Goal: Task Accomplishment & Management: Complete application form

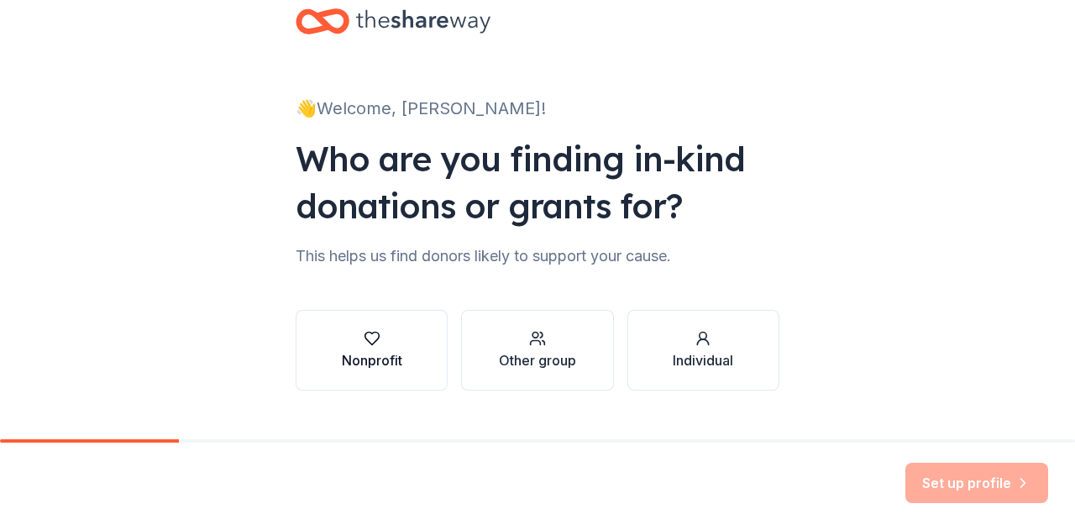
scroll to position [71, 0]
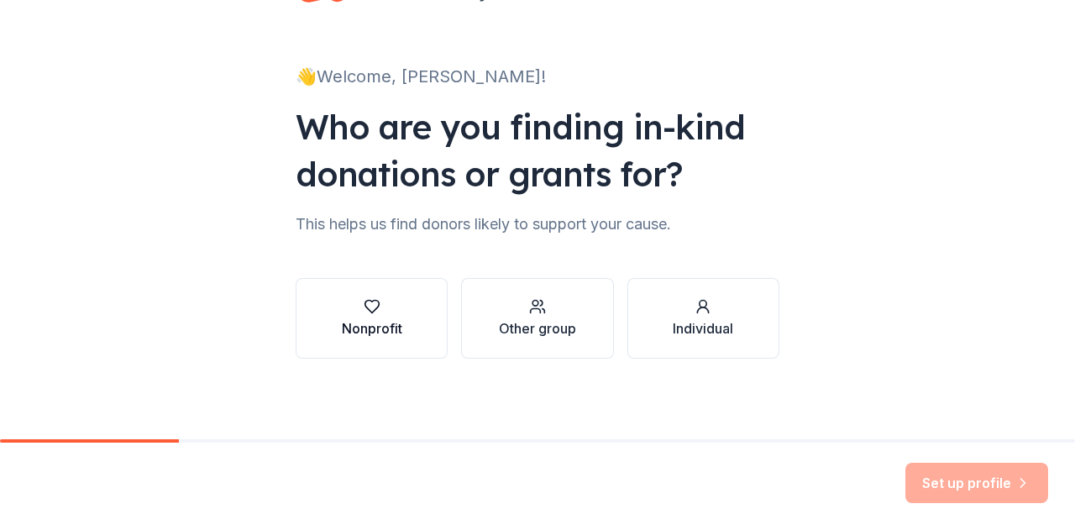
click at [363, 329] on div "Nonprofit" at bounding box center [372, 328] width 60 height 20
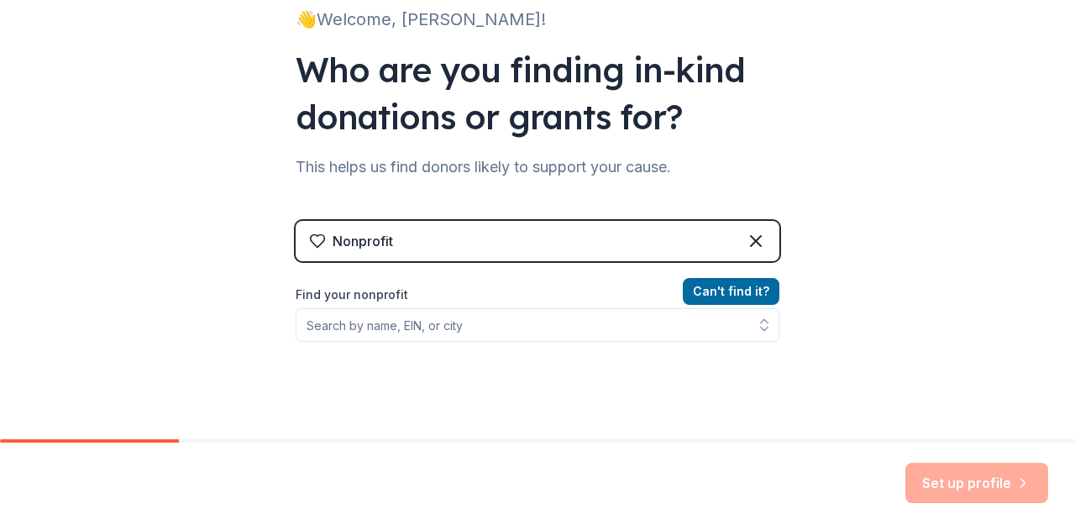
scroll to position [154, 0]
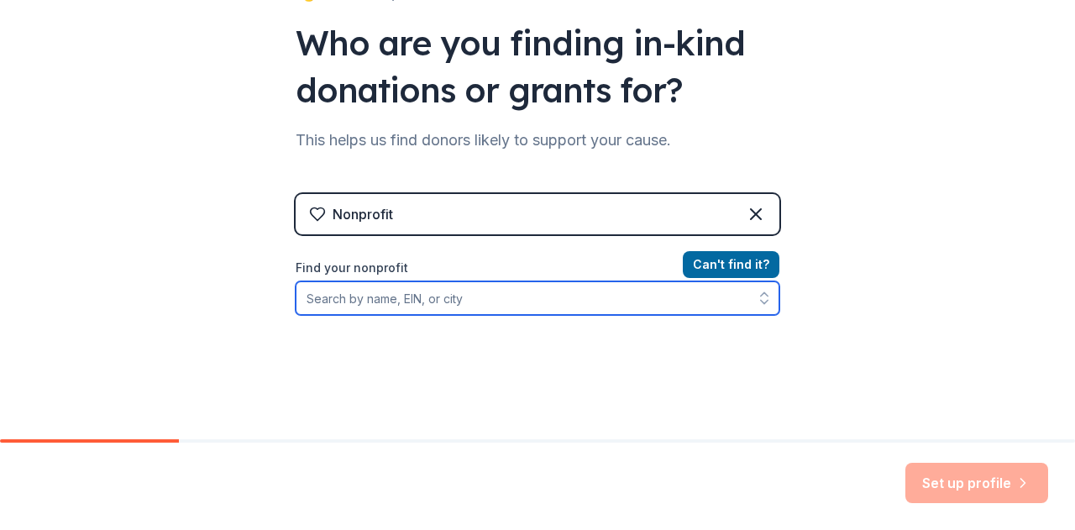
click at [415, 295] on input "Find your nonprofit" at bounding box center [537, 298] width 484 height 34
type input "[GEOGRAPHIC_DATA]"
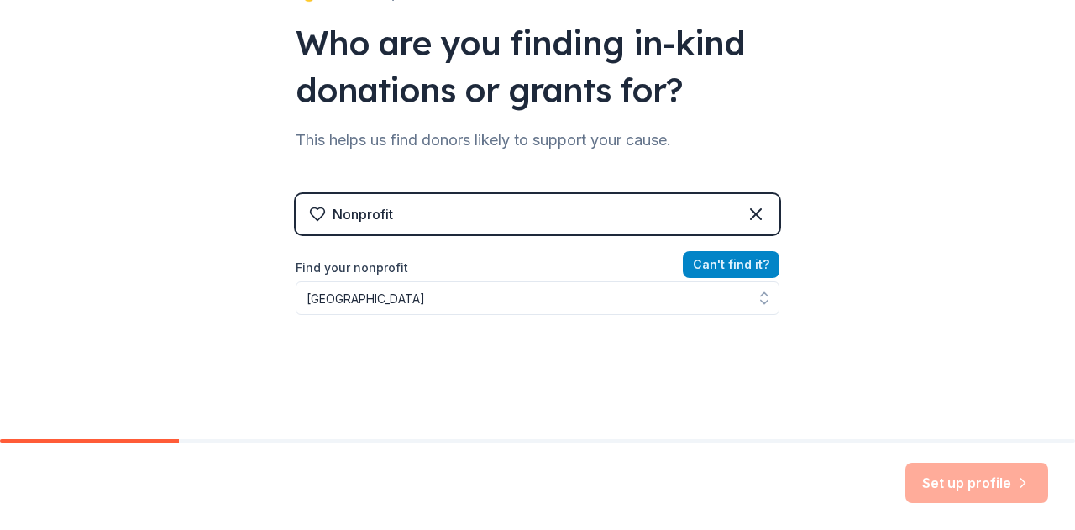
click at [726, 269] on button "Can ' t find it?" at bounding box center [731, 264] width 97 height 27
click at [736, 264] on button "Can ' t find it?" at bounding box center [731, 264] width 97 height 27
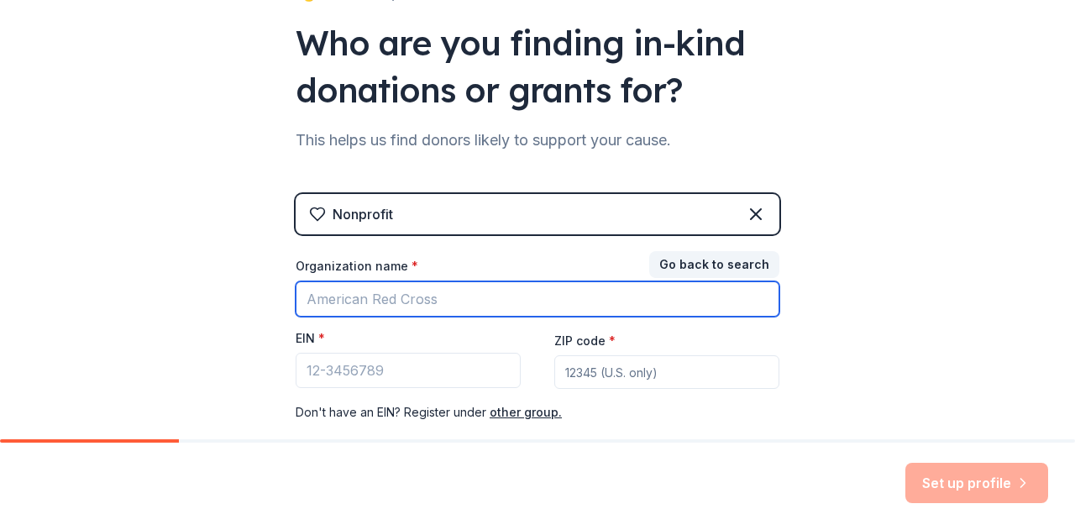
click at [395, 305] on input "Organization name *" at bounding box center [537, 298] width 484 height 35
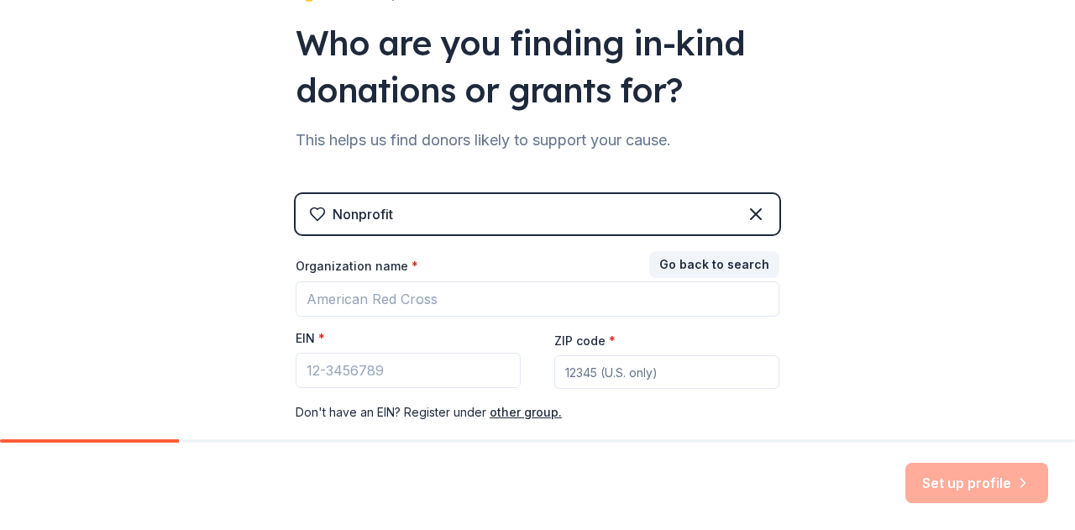
click at [945, 310] on div "👋 Welcome, [PERSON_NAME]! Who are you finding in-kind donations or grants for? …" at bounding box center [537, 191] width 1075 height 691
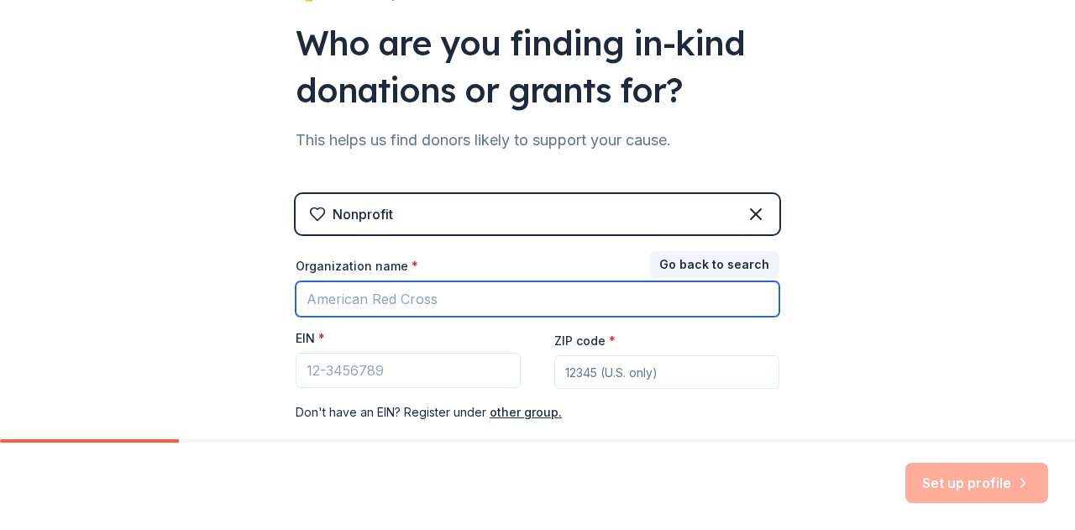
click at [458, 306] on input "Organization name *" at bounding box center [537, 298] width 484 height 35
type input "[GEOGRAPHIC_DATA]"
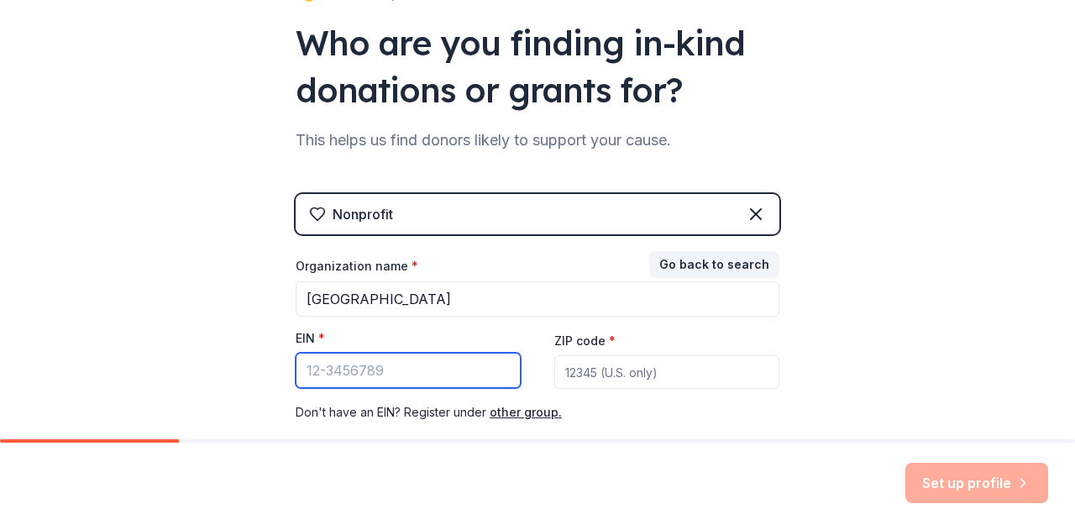
click at [353, 377] on input "EIN *" at bounding box center [407, 370] width 225 height 35
paste input "[US_EMPLOYER_IDENTIFICATION_NUMBER]"
type input "[US_EMPLOYER_IDENTIFICATION_NUMBER]"
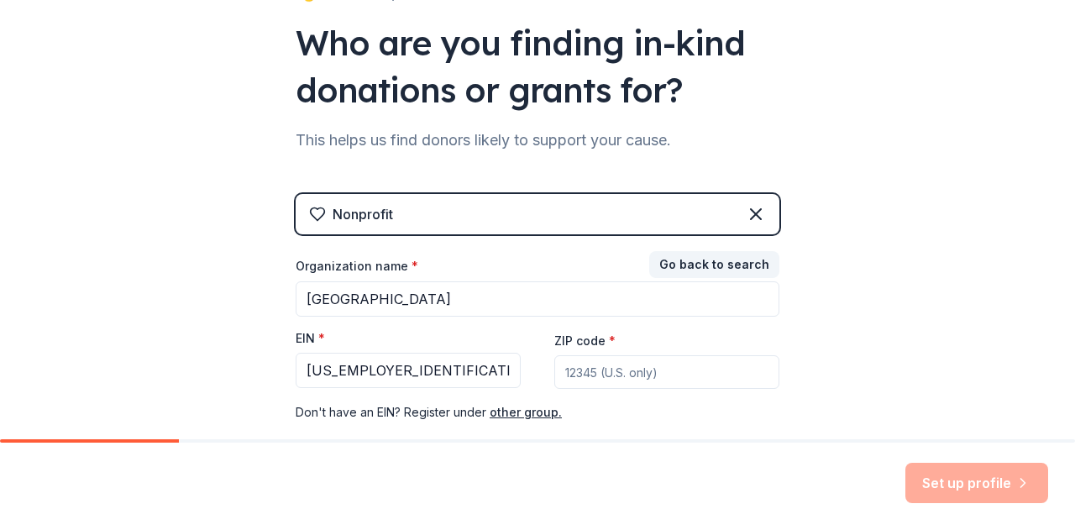
click at [626, 370] on input "ZIP code *" at bounding box center [666, 372] width 225 height 34
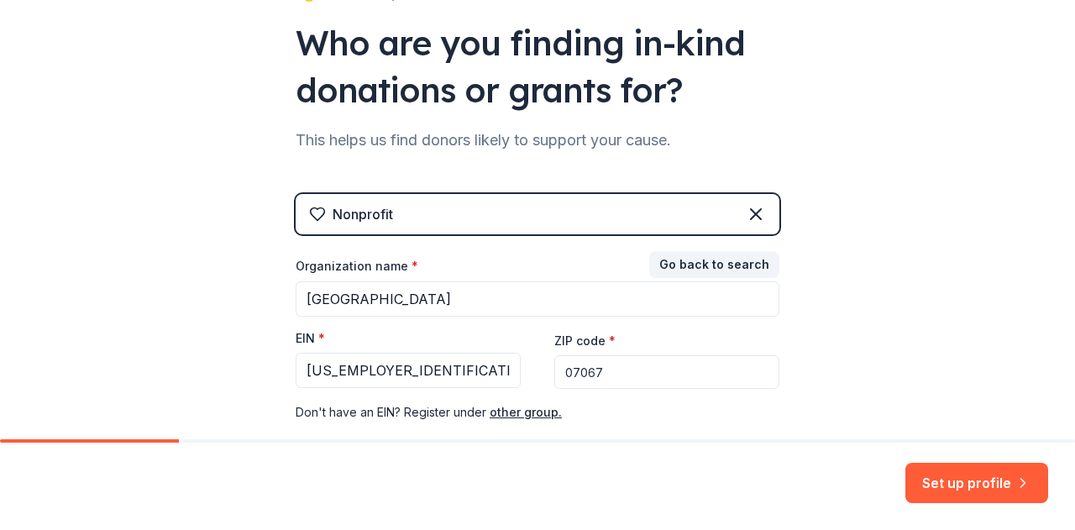
type input "07067"
click at [935, 270] on div "👋 Welcome, [PERSON_NAME]! Who are you finding in-kind donations or grants for? …" at bounding box center [537, 191] width 1075 height 691
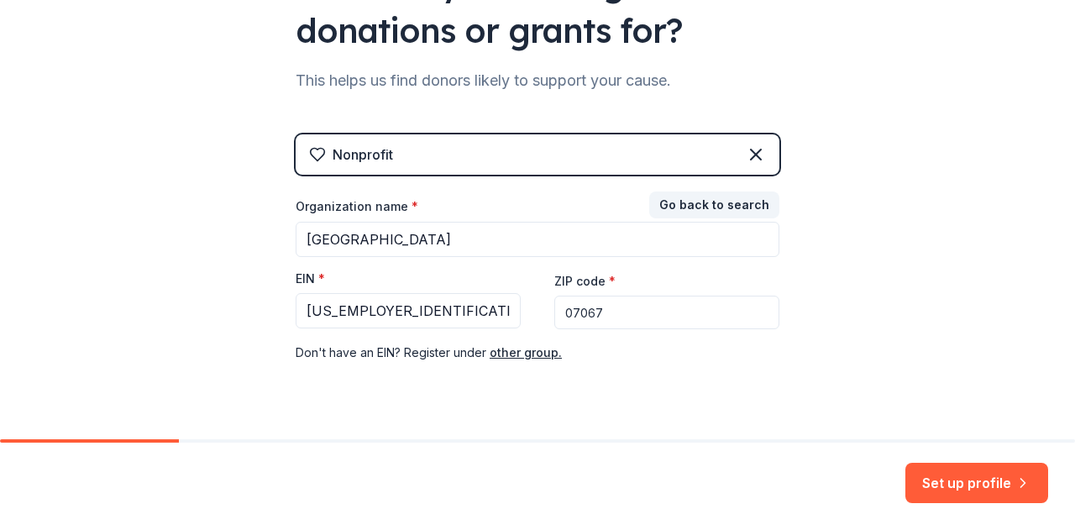
scroll to position [250, 0]
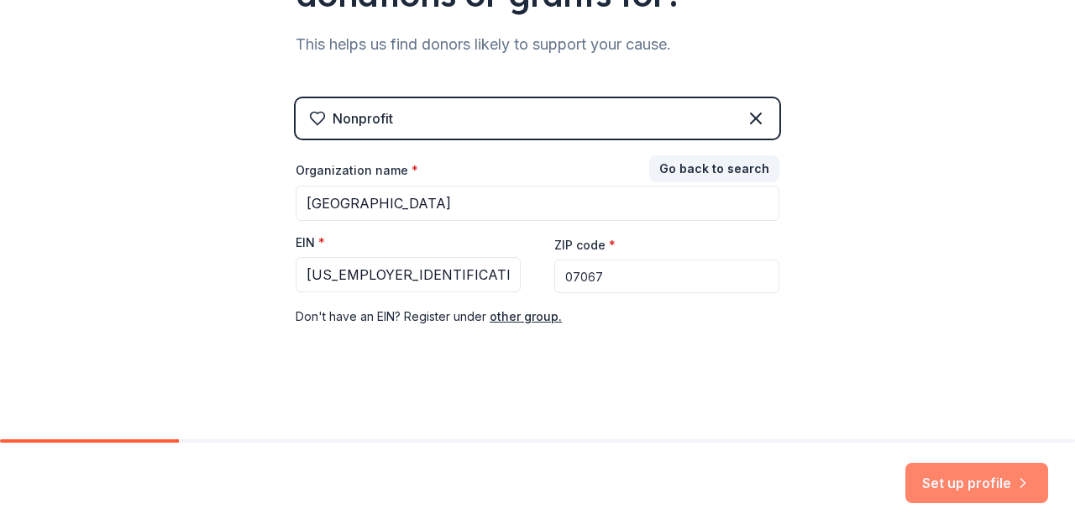
click at [982, 483] on button "Set up profile" at bounding box center [976, 483] width 143 height 40
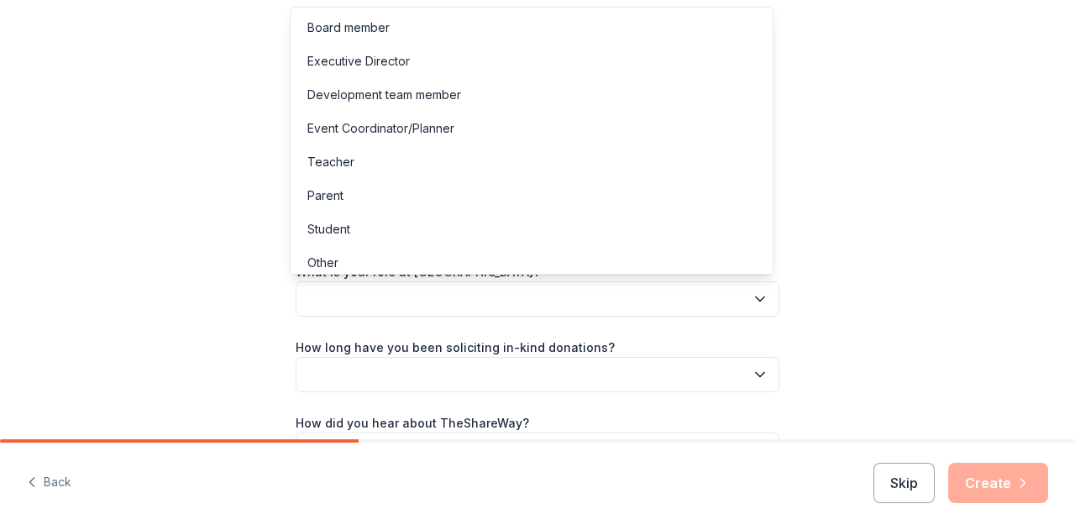
click at [482, 288] on button "button" at bounding box center [537, 298] width 484 height 35
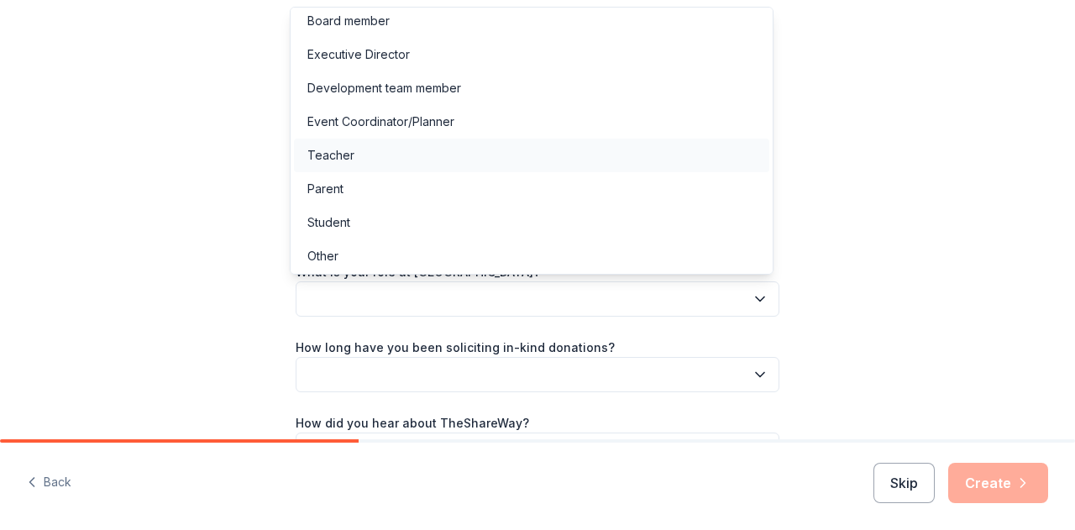
scroll to position [8, 0]
click at [350, 19] on div "Board member" at bounding box center [348, 19] width 82 height 20
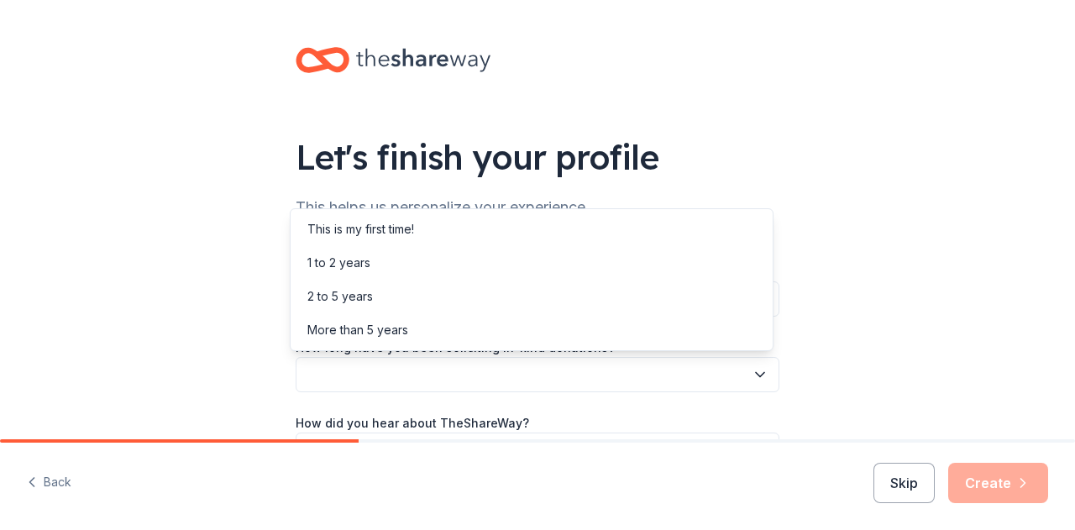
click at [421, 383] on button "button" at bounding box center [537, 374] width 484 height 35
click at [384, 217] on div "This is my first time!" at bounding box center [531, 229] width 475 height 34
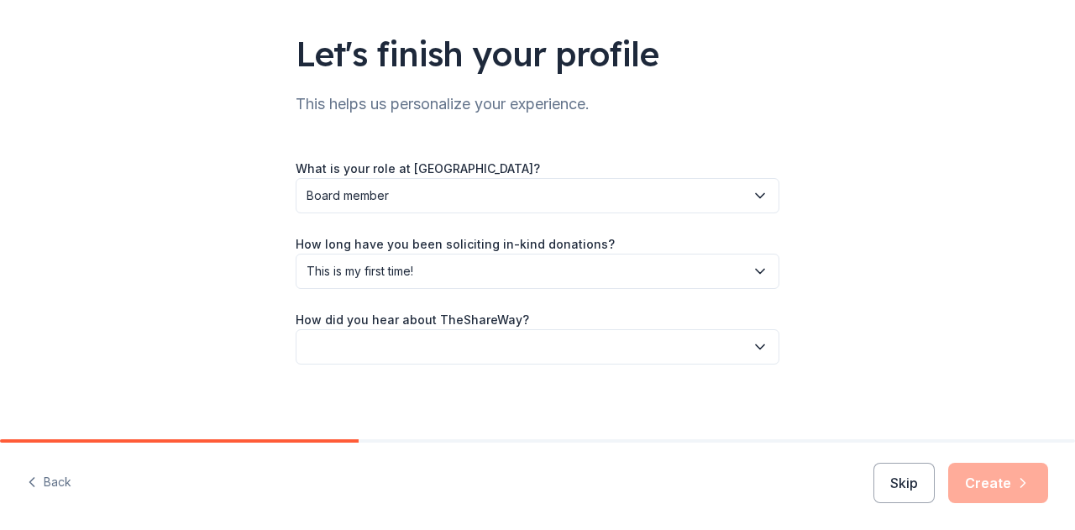
scroll to position [109, 0]
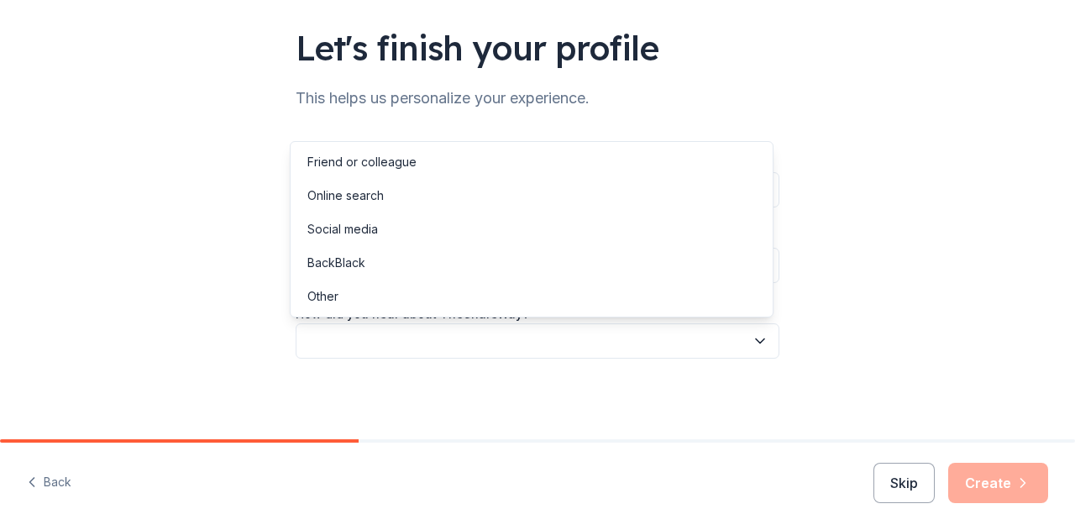
click at [419, 345] on button "button" at bounding box center [537, 340] width 484 height 35
click at [364, 194] on div "Online search" at bounding box center [345, 196] width 76 height 20
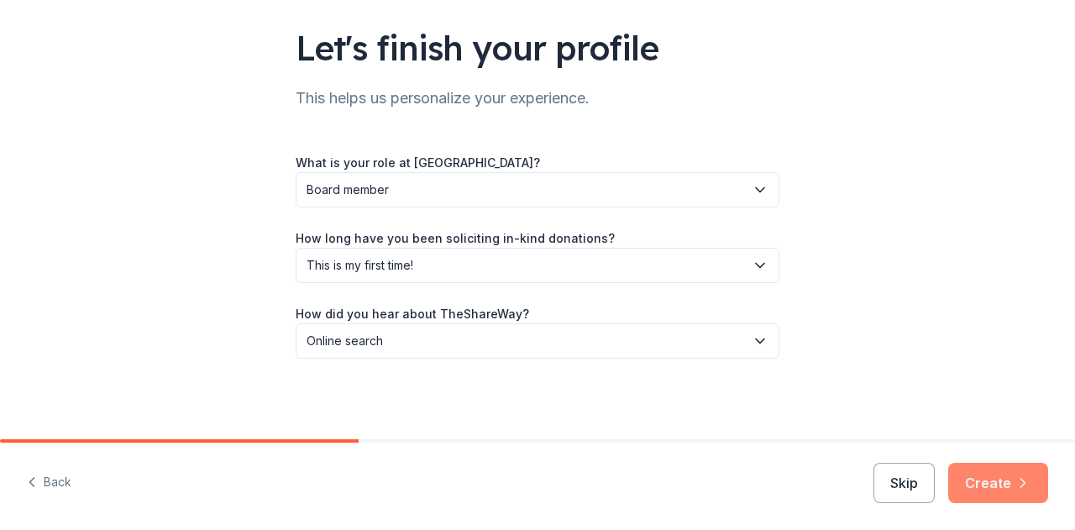
click at [1003, 484] on button "Create" at bounding box center [998, 483] width 100 height 40
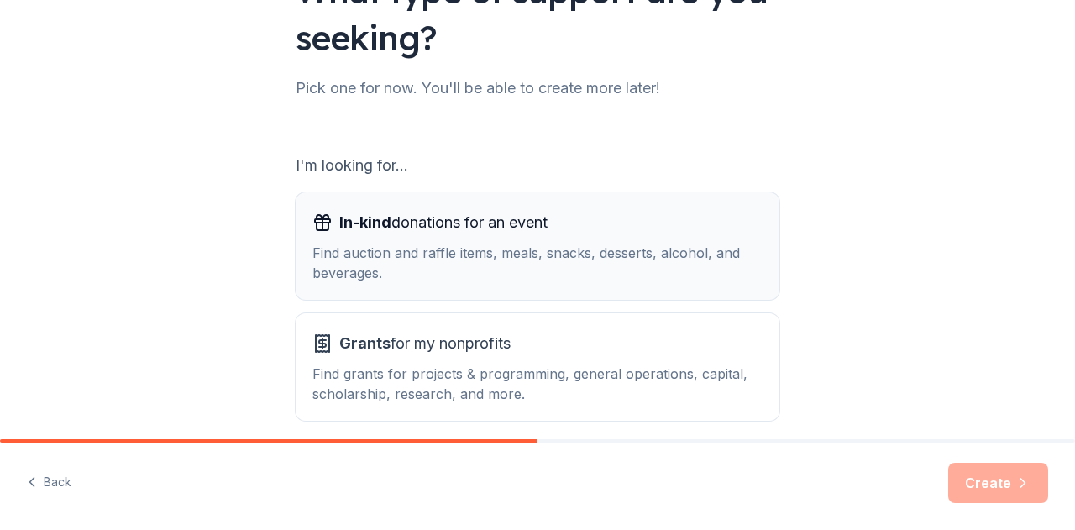
scroll to position [168, 0]
click at [526, 248] on div "Find auction and raffle items, meals, snacks, desserts, alcohol, and beverages." at bounding box center [537, 261] width 450 height 40
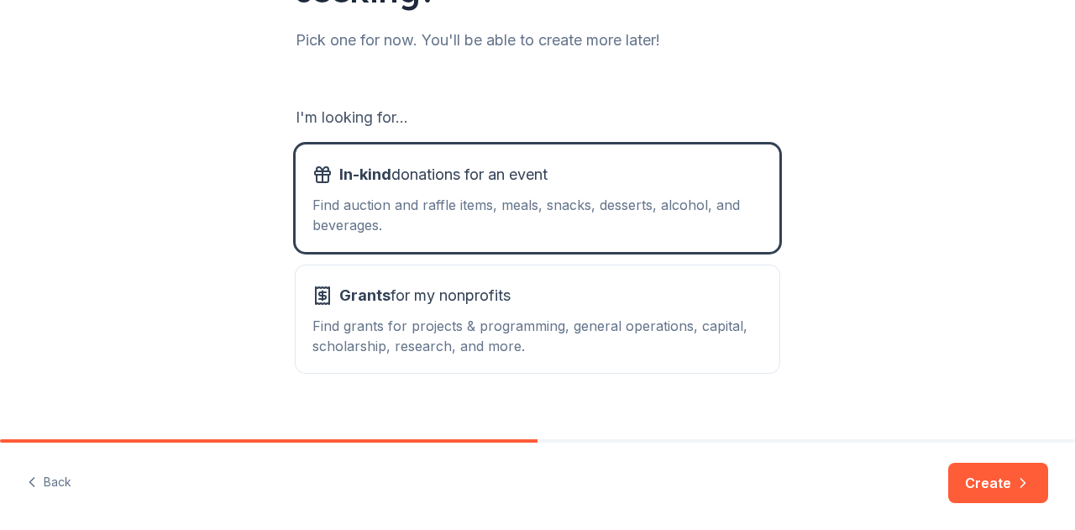
scroll to position [238, 0]
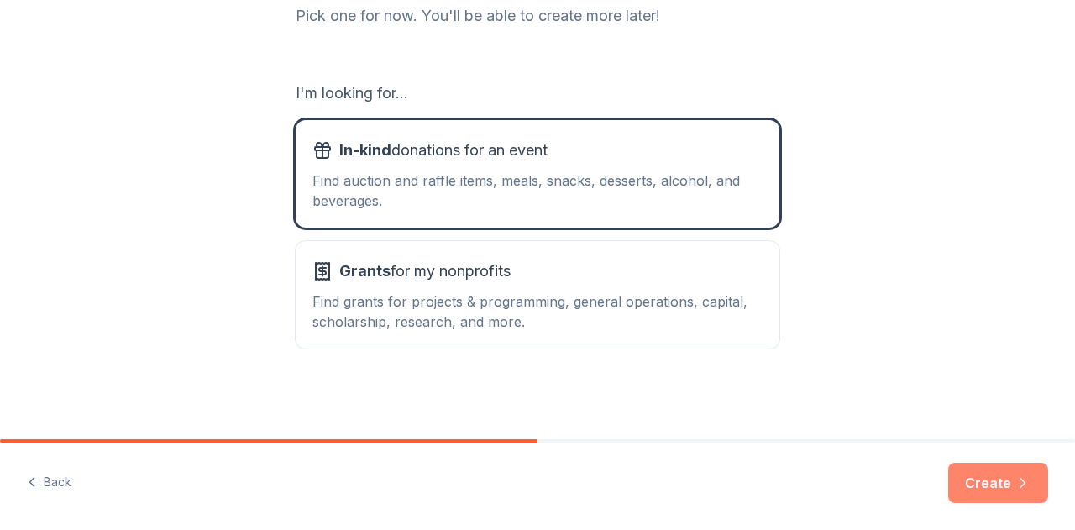
click at [1000, 479] on button "Create" at bounding box center [998, 483] width 100 height 40
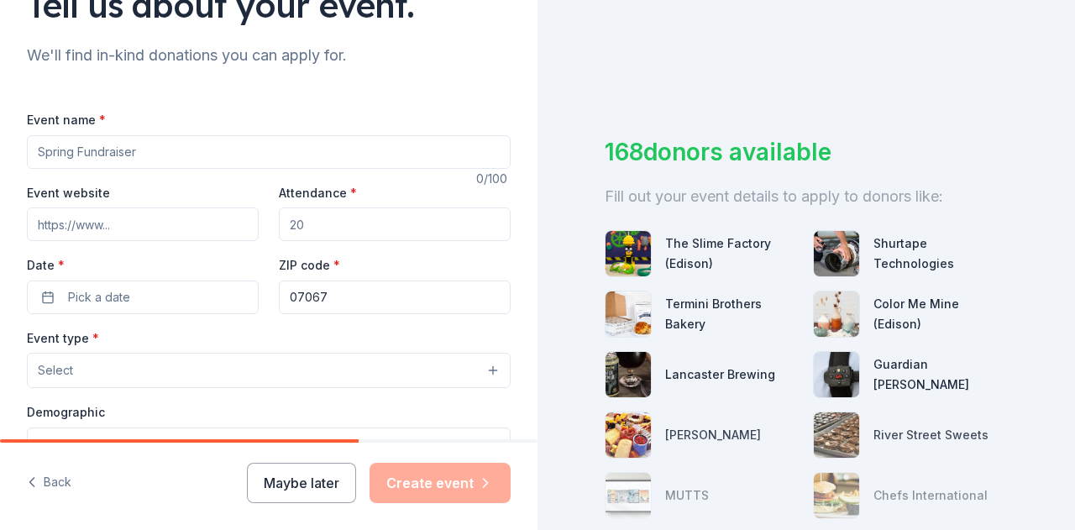
scroll to position [55, 0]
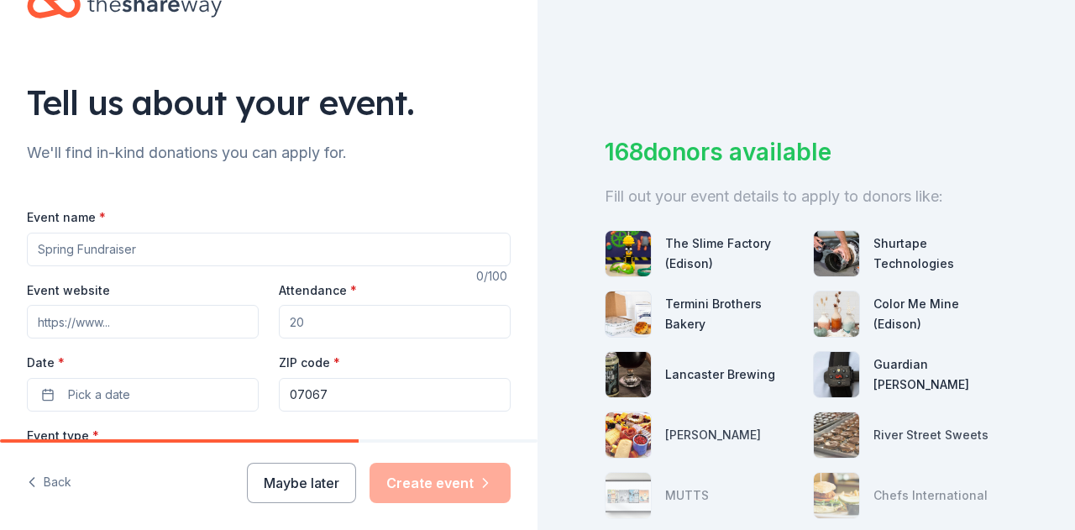
click at [196, 248] on input "Event name *" at bounding box center [269, 250] width 484 height 34
type input "[GEOGRAPHIC_DATA] 5th Grade Class Pocketbook Bingo Fundraiser"
click at [403, 311] on input "Attendance *" at bounding box center [395, 322] width 232 height 34
drag, startPoint x: 270, startPoint y: 316, endPoint x: 9, endPoint y: 311, distance: 261.1
click at [20, 313] on div "Tell us about your event. We'll find in-kind donations you can apply for. Event…" at bounding box center [268, 503] width 537 height 1117
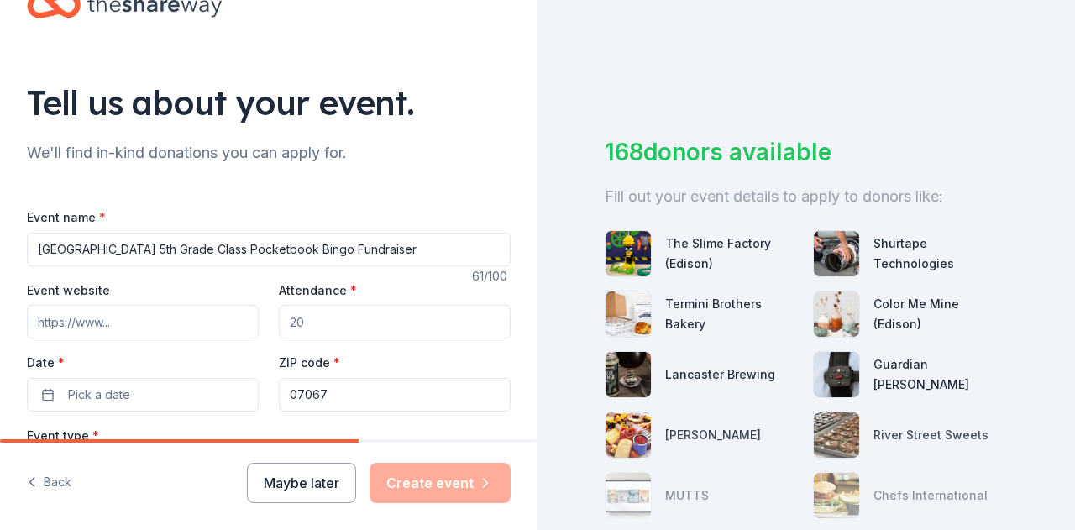
click at [330, 330] on input "Attendance *" at bounding box center [395, 322] width 232 height 34
type input "75"
click at [109, 391] on span "Pick a date" at bounding box center [99, 394] width 62 height 20
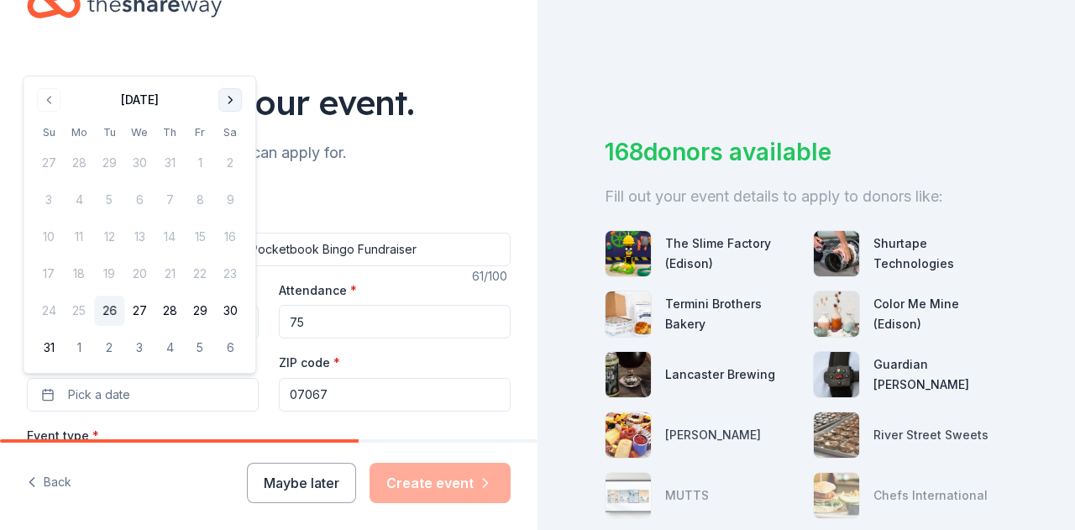
click at [228, 97] on button "Go to next month" at bounding box center [230, 100] width 24 height 24
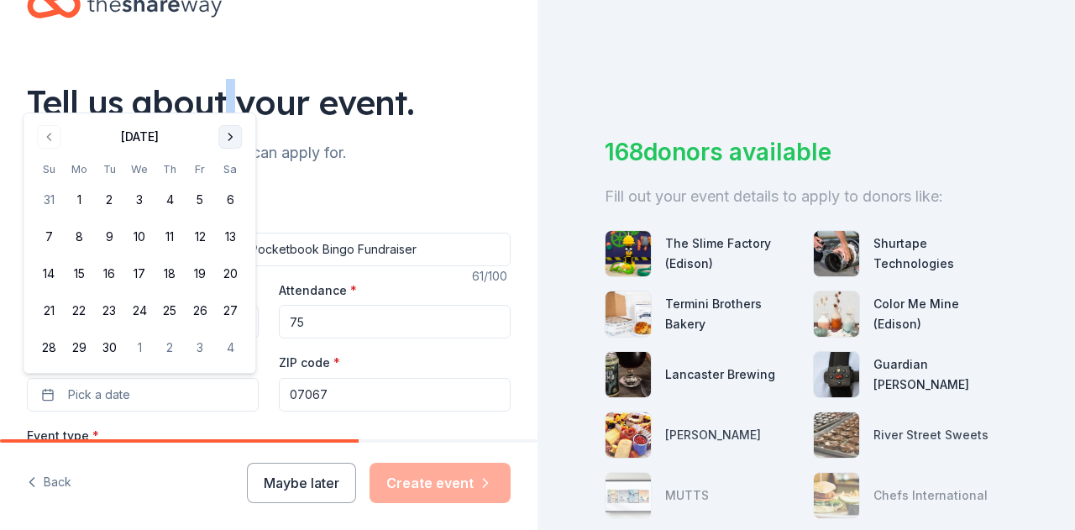
click at [228, 97] on div "Tell us about your event." at bounding box center [269, 102] width 484 height 47
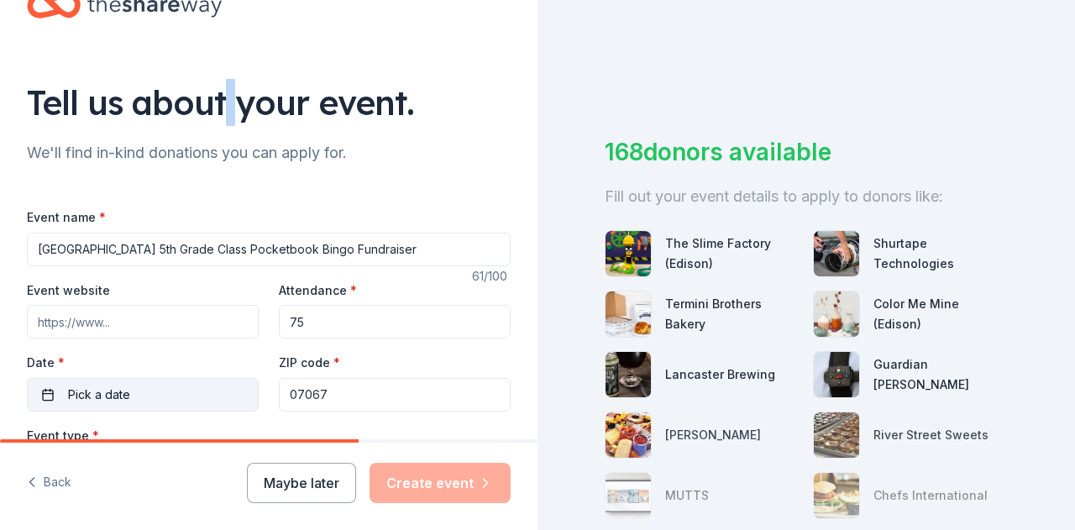
click at [182, 384] on button "Pick a date" at bounding box center [143, 395] width 232 height 34
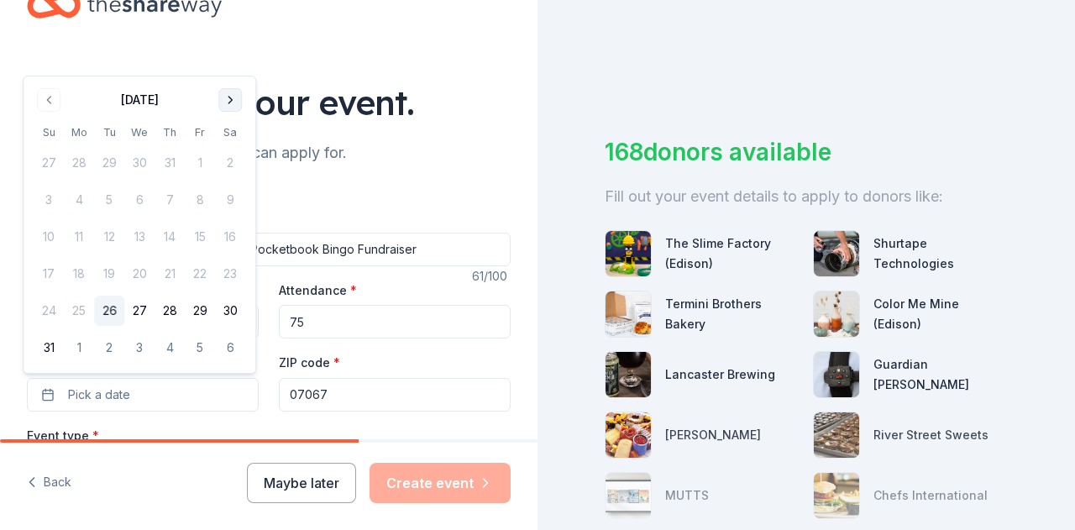
click at [234, 98] on button "Go to next month" at bounding box center [230, 100] width 24 height 24
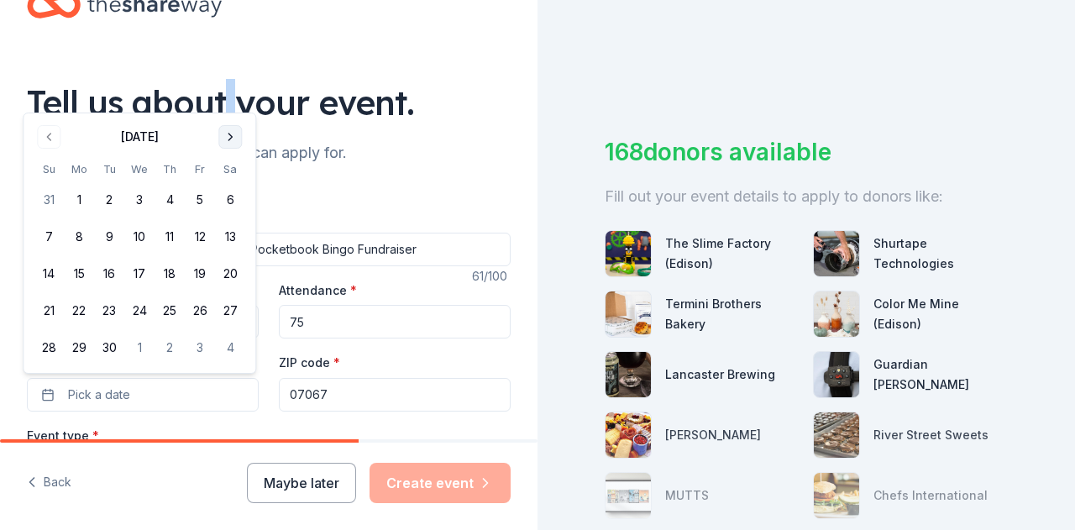
click at [231, 137] on button "Go to next month" at bounding box center [230, 137] width 24 height 24
click at [231, 138] on button "Go to next month" at bounding box center [230, 137] width 24 height 24
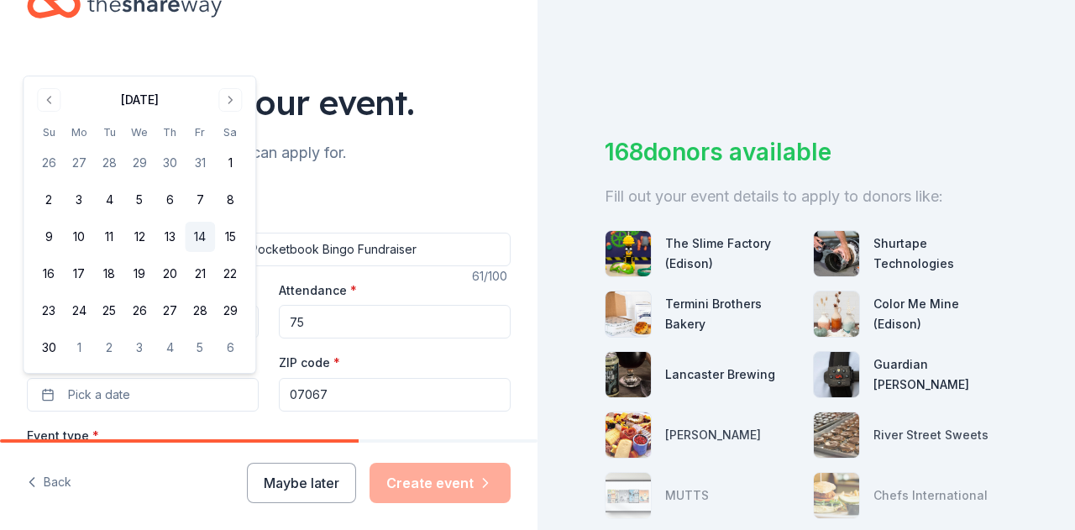
click at [205, 243] on button "14" at bounding box center [200, 237] width 30 height 30
click at [410, 44] on div "Tell us about your event. We'll find in-kind donations you can apply for. Event…" at bounding box center [268, 503] width 537 height 1117
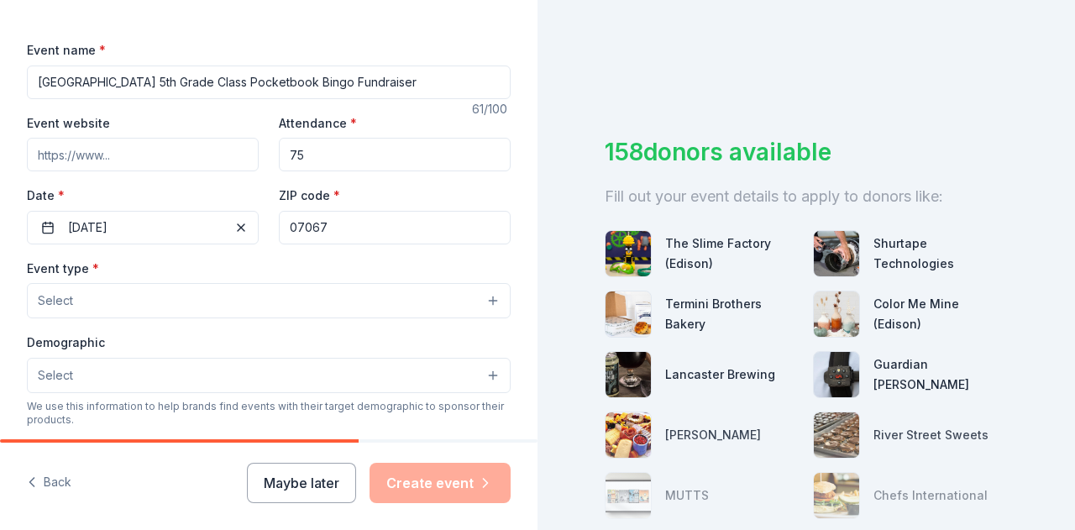
scroll to position [222, 0]
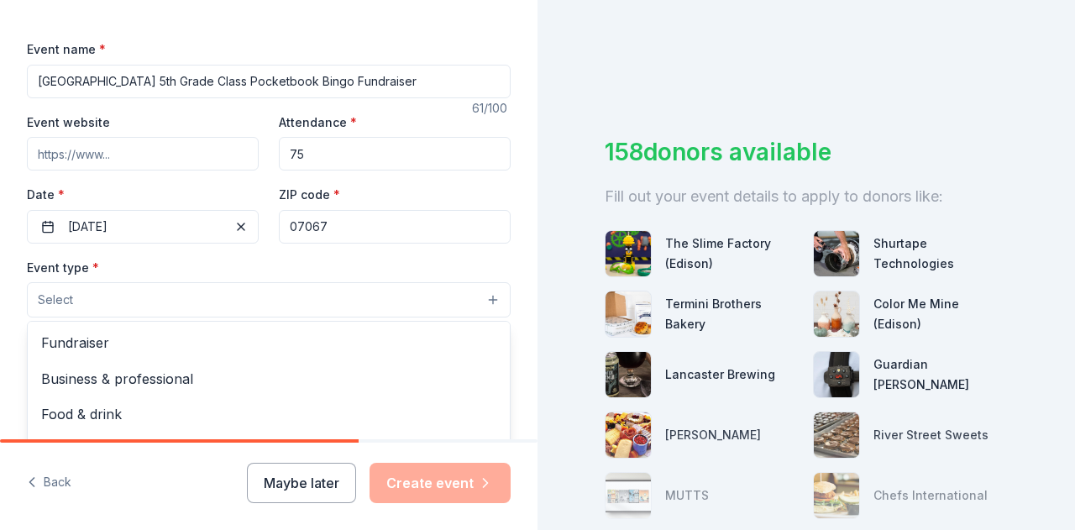
click at [221, 304] on button "Select" at bounding box center [269, 299] width 484 height 35
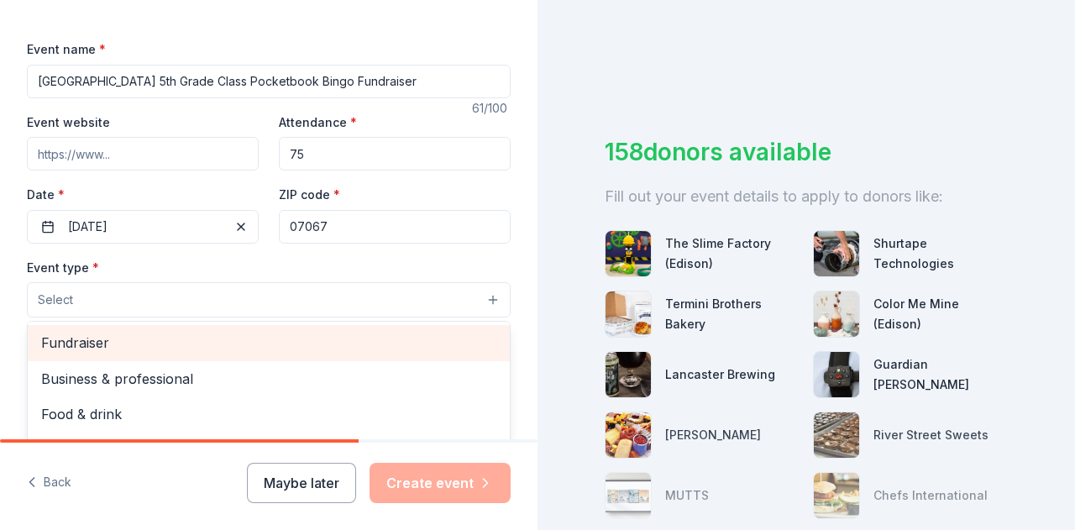
click at [71, 340] on span "Fundraiser" at bounding box center [268, 343] width 455 height 22
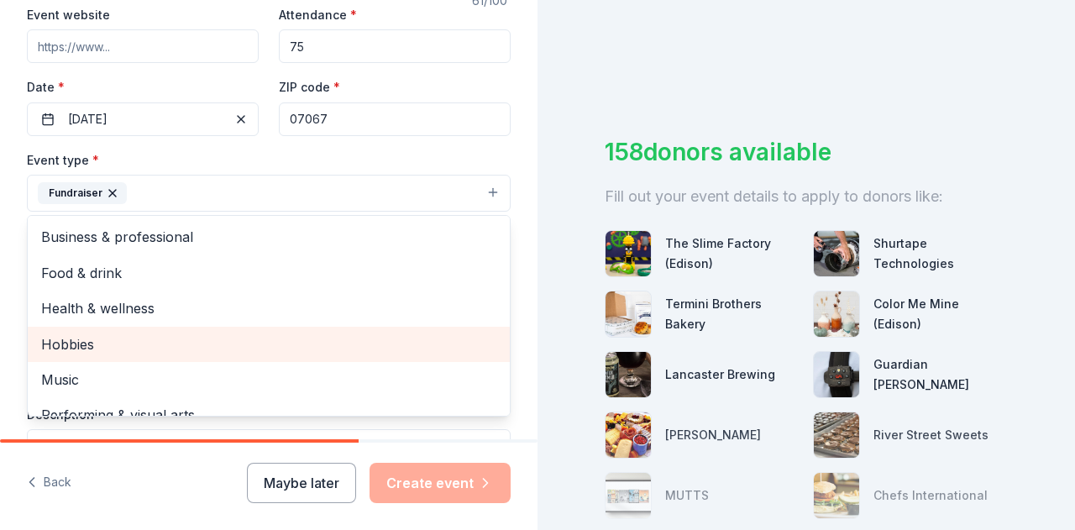
scroll to position [390, 0]
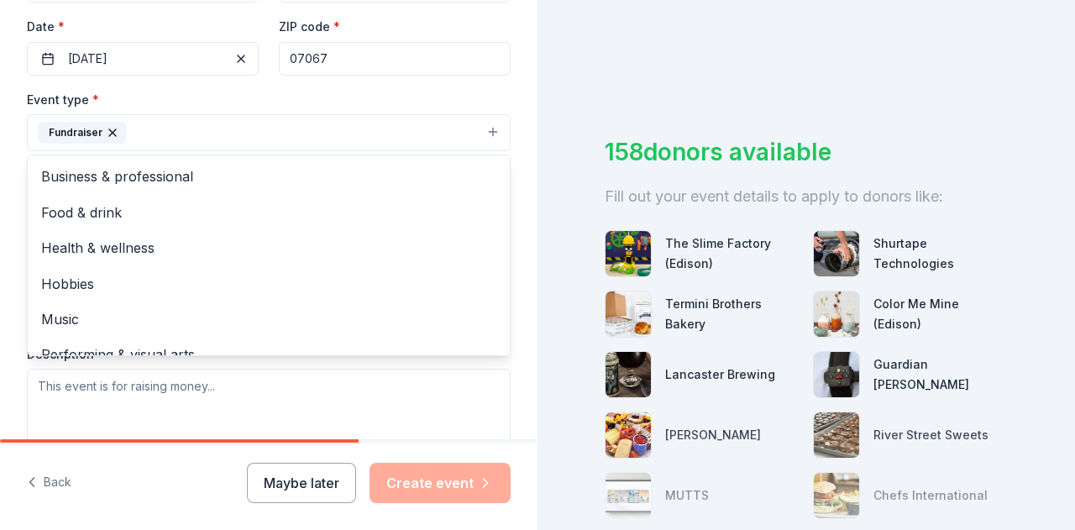
click at [337, 379] on div "Event type * Fundraiser Business & professional Food & drink Health & wellness …" at bounding box center [269, 266] width 484 height 355
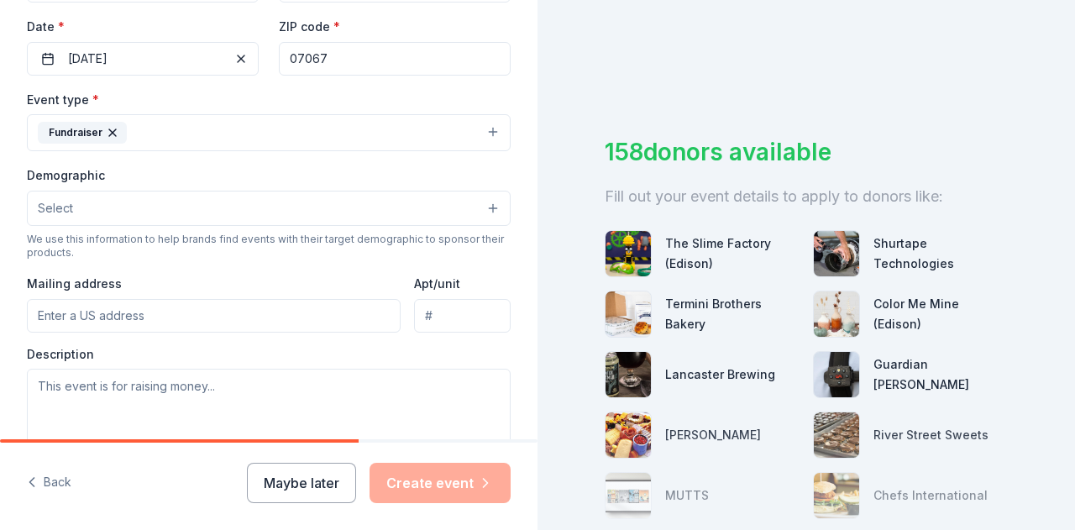
click at [133, 201] on button "Select" at bounding box center [269, 208] width 484 height 35
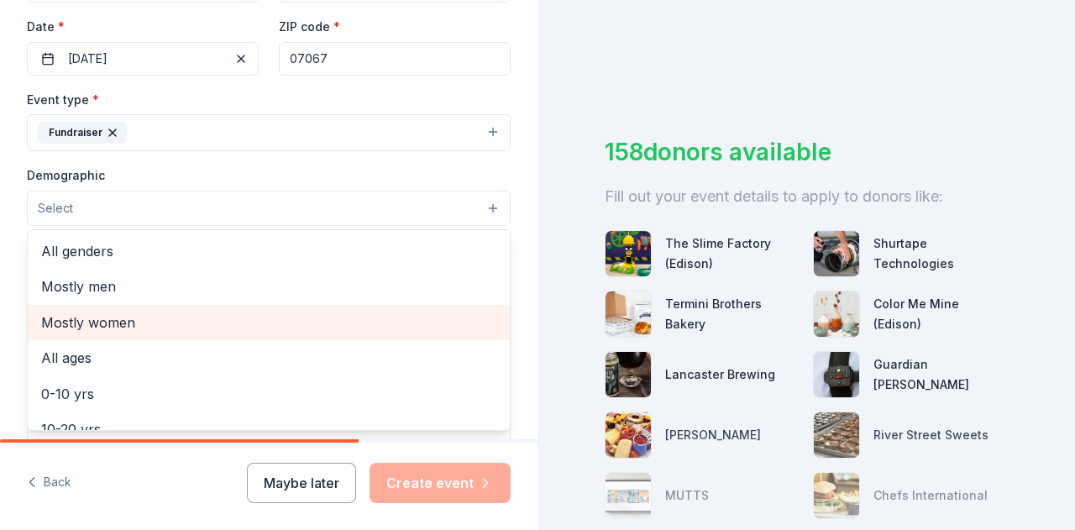
click at [123, 326] on span "Mostly women" at bounding box center [268, 322] width 455 height 22
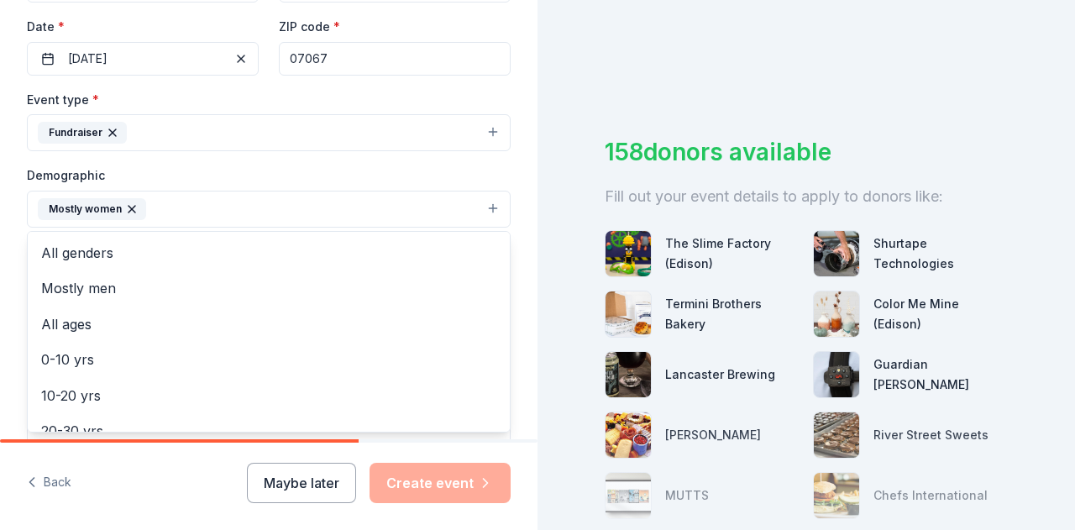
click at [311, 165] on div "Demographic Mostly women All genders Mostly men All ages [DEMOGRAPHIC_DATA] yrs…" at bounding box center [269, 196] width 484 height 63
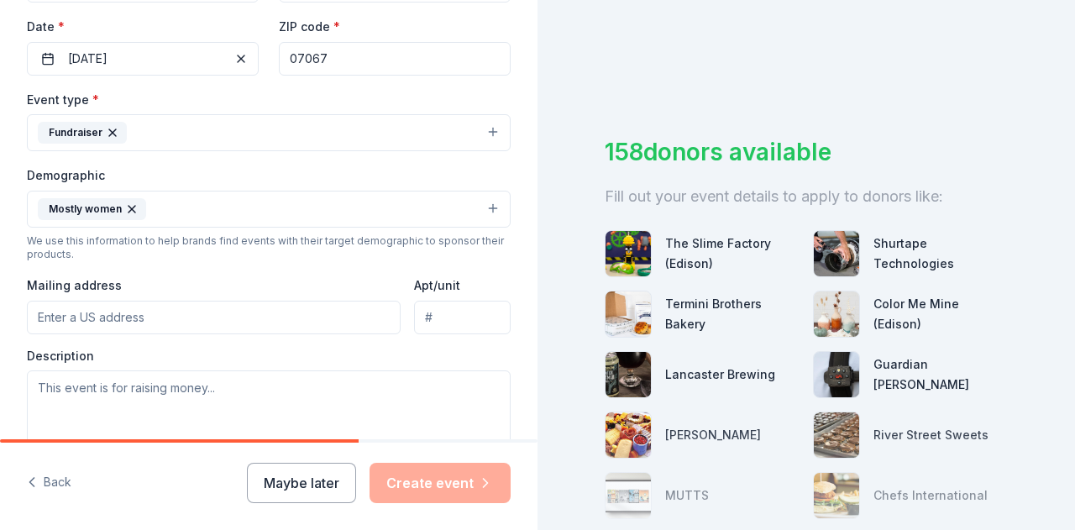
click at [189, 315] on input "Mailing address" at bounding box center [214, 318] width 374 height 34
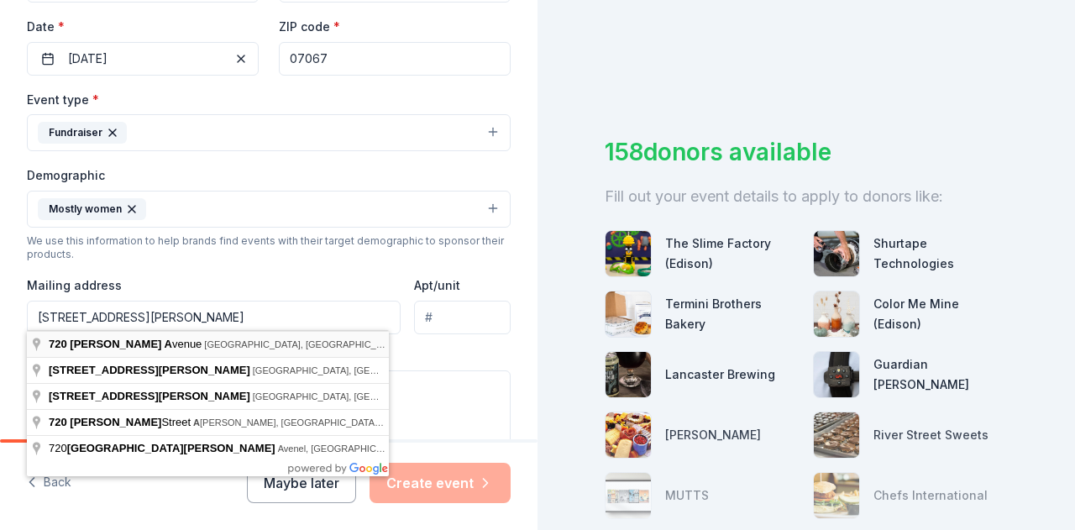
type input "[STREET_ADDRESS][PERSON_NAME]"
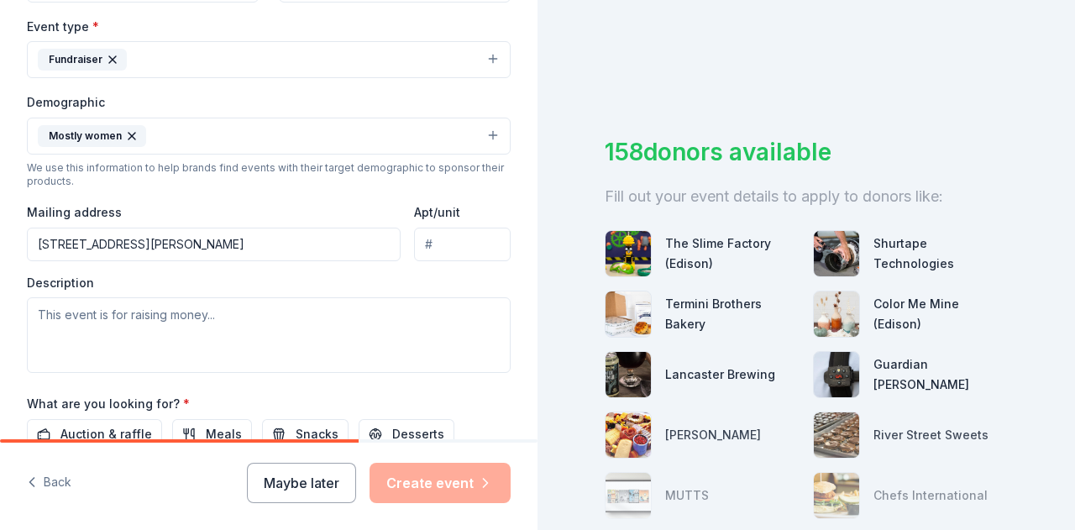
scroll to position [558, 0]
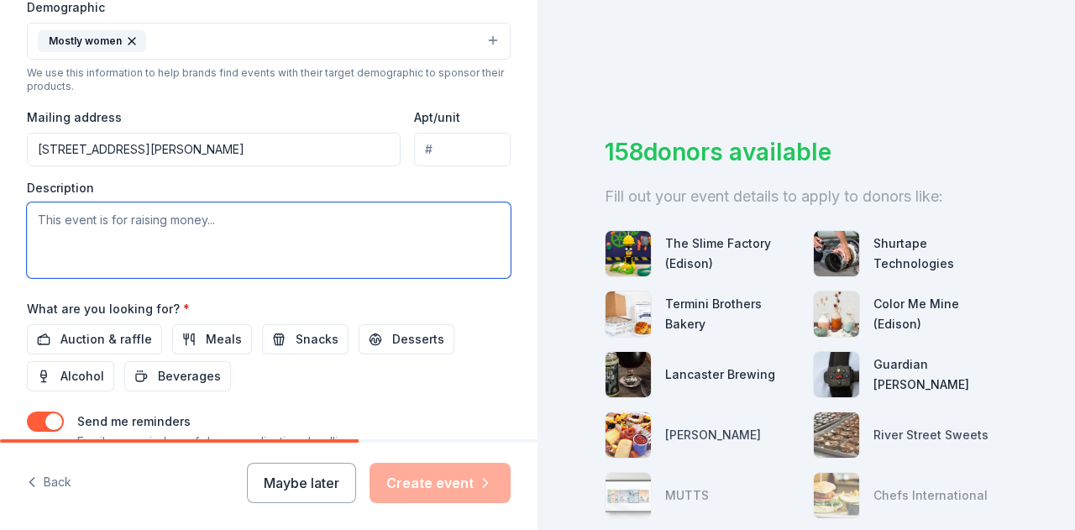
click at [97, 218] on textarea at bounding box center [269, 240] width 484 height 76
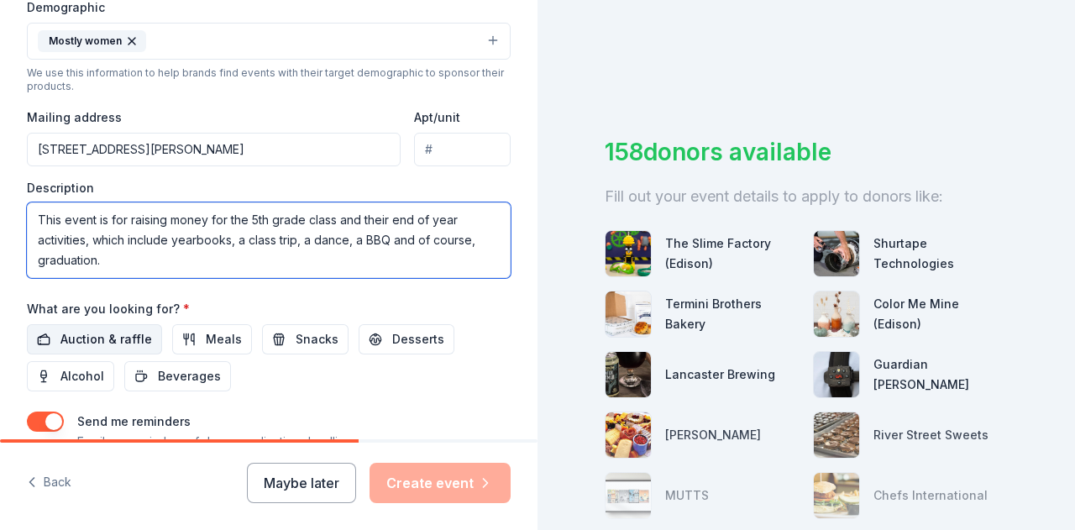
type textarea "This event is for raising money for the 5th grade class and their end of year a…"
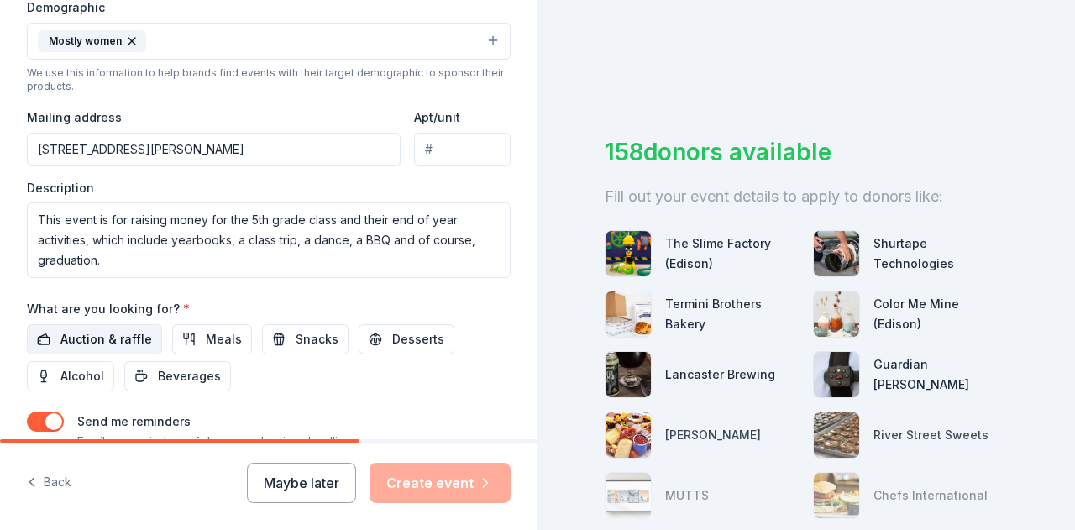
click at [119, 330] on span "Auction & raffle" at bounding box center [106, 339] width 92 height 20
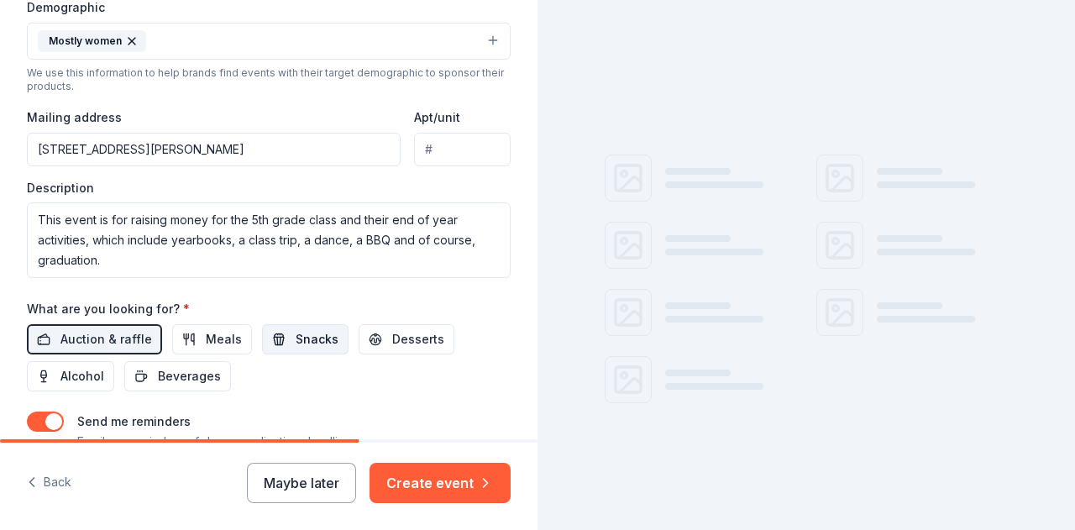
click at [324, 330] on span "Snacks" at bounding box center [316, 339] width 43 height 20
drag, startPoint x: 401, startPoint y: 340, endPoint x: 334, endPoint y: 364, distance: 71.4
click at [401, 341] on span "Desserts" at bounding box center [418, 339] width 52 height 20
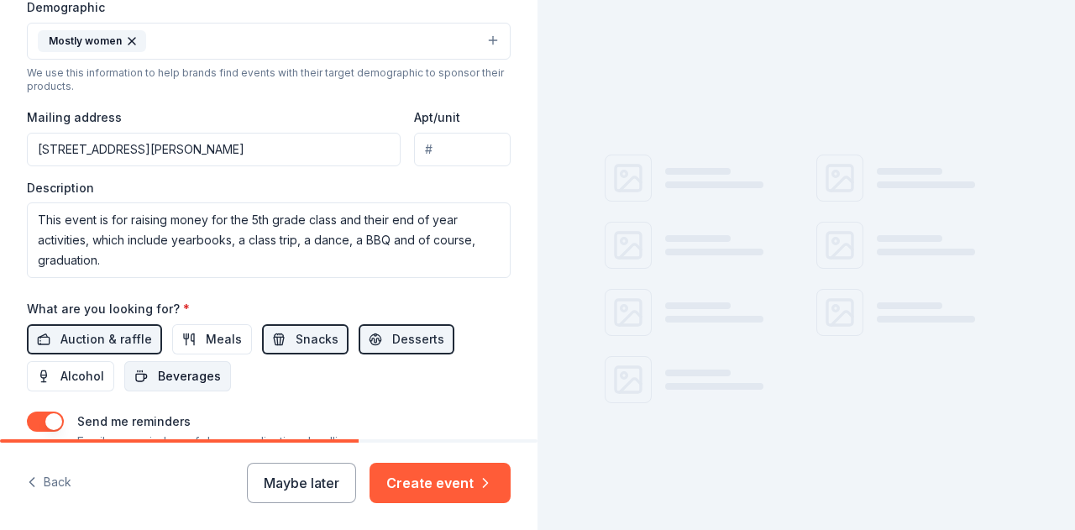
click at [191, 374] on span "Beverages" at bounding box center [189, 376] width 63 height 20
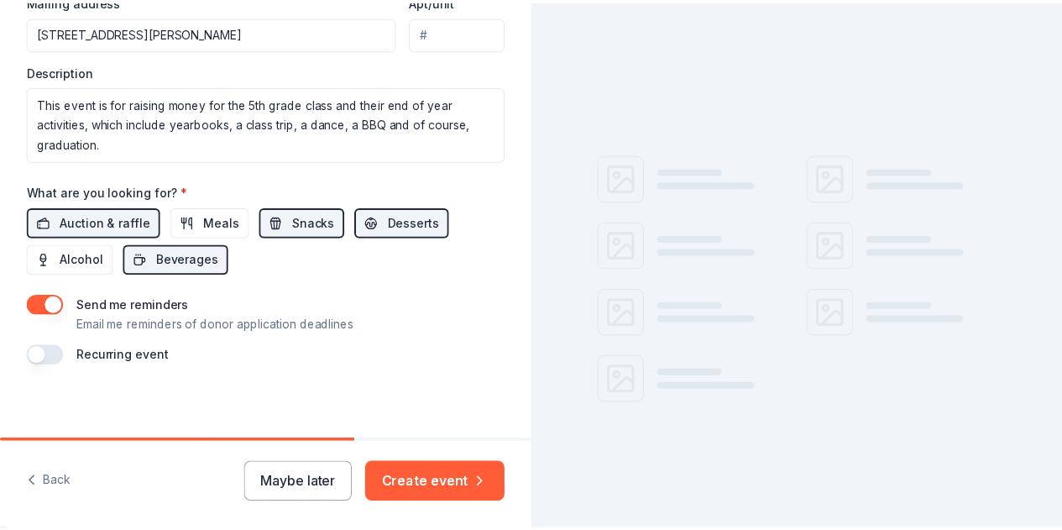
scroll to position [677, 0]
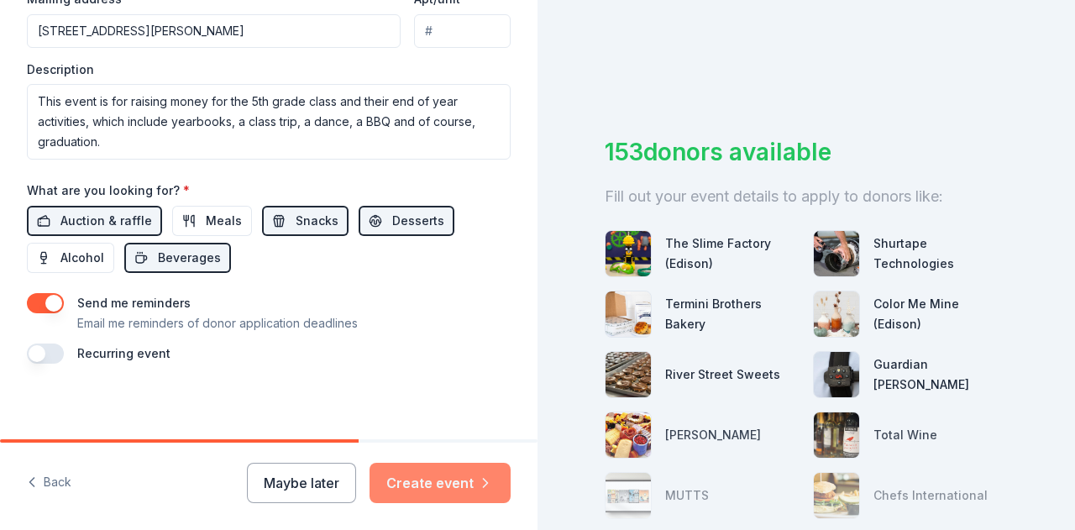
click at [435, 489] on button "Create event" at bounding box center [439, 483] width 141 height 40
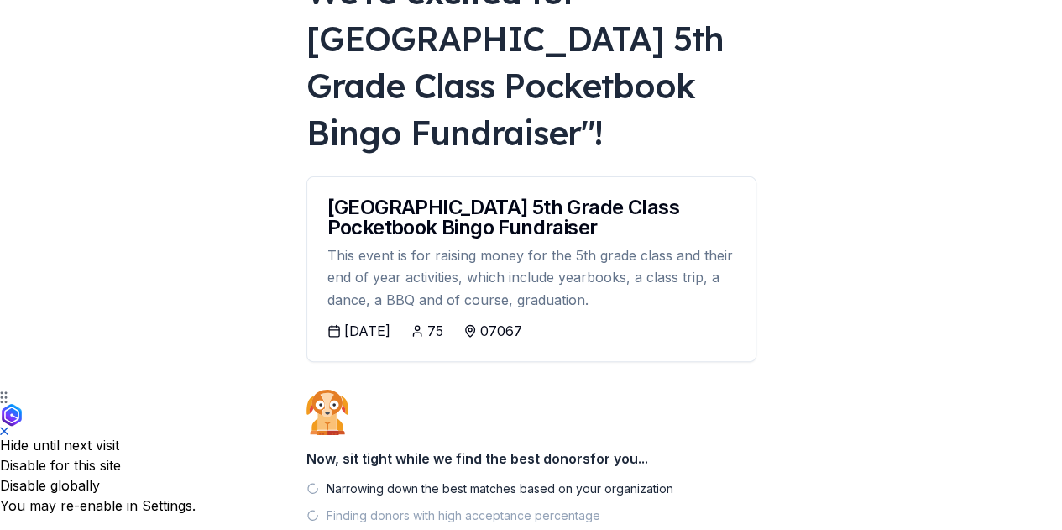
scroll to position [252, 0]
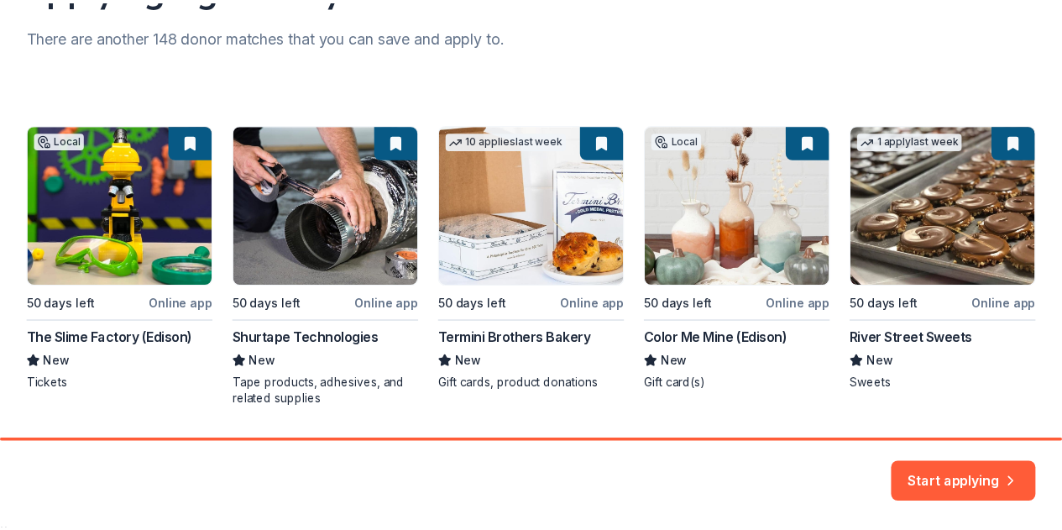
scroll to position [266, 0]
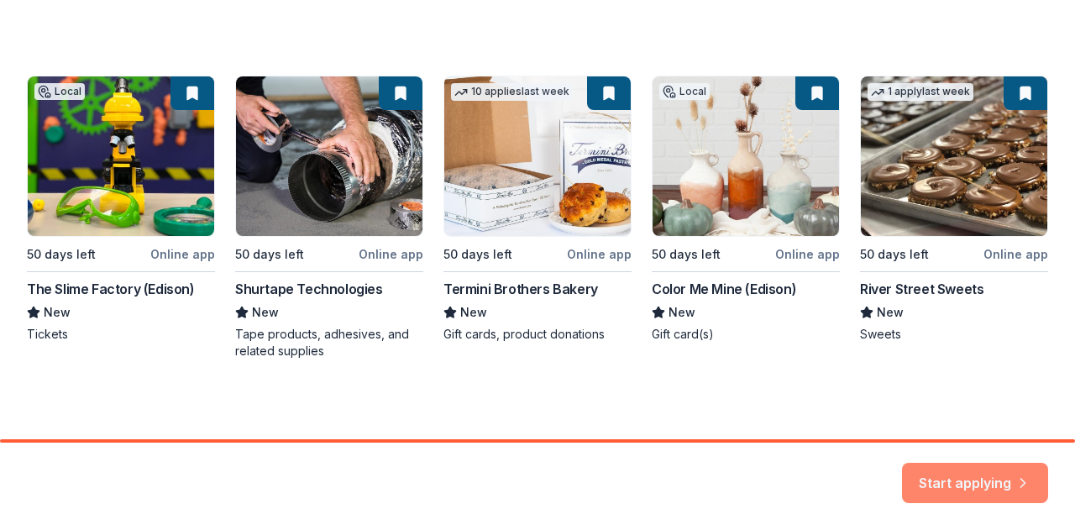
click at [969, 481] on button "Start applying" at bounding box center [975, 472] width 146 height 40
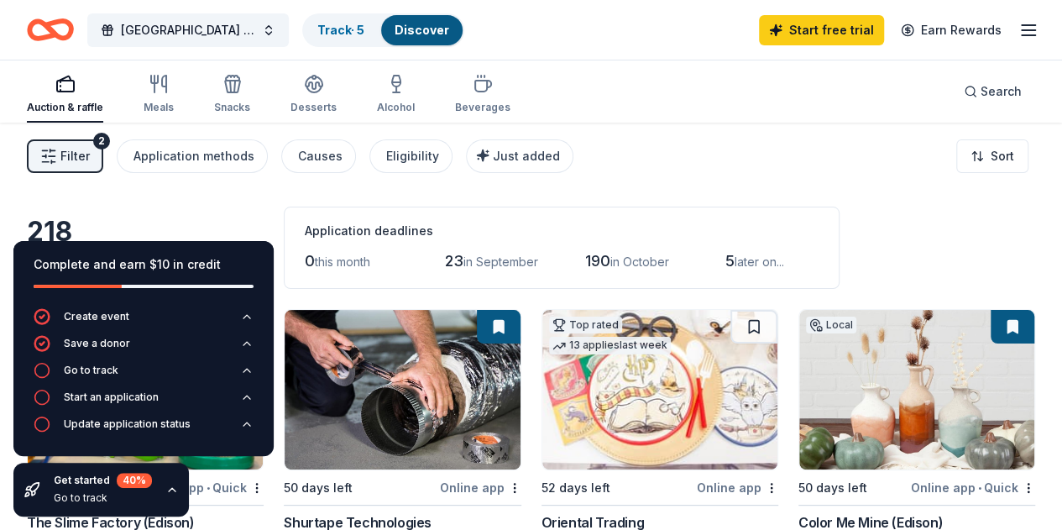
click at [680, 159] on div "Filter 2 Application methods Causes Eligibility Just added Sort" at bounding box center [531, 156] width 1062 height 67
click at [98, 370] on div "Go to track" at bounding box center [91, 369] width 55 height 13
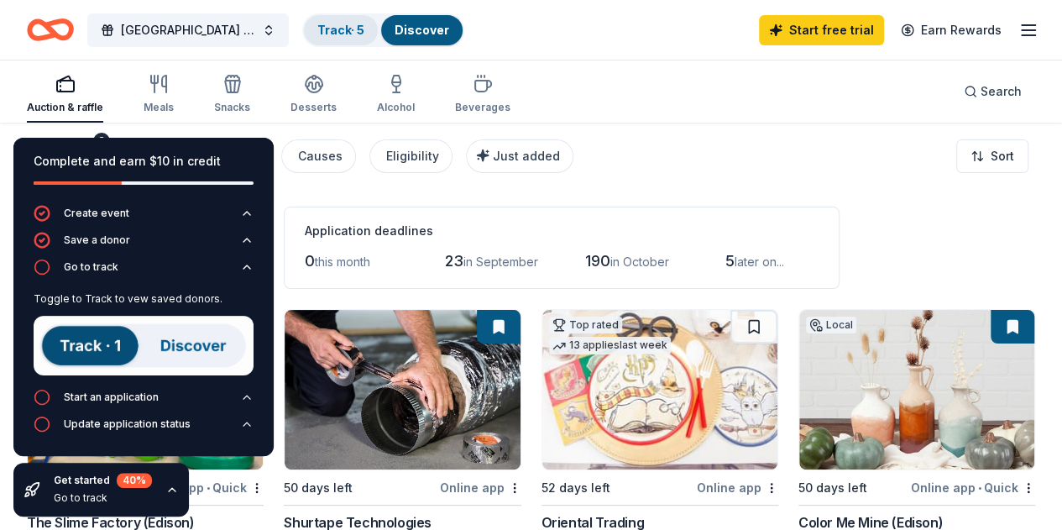
click at [337, 33] on link "Track · 5" at bounding box center [340, 30] width 47 height 14
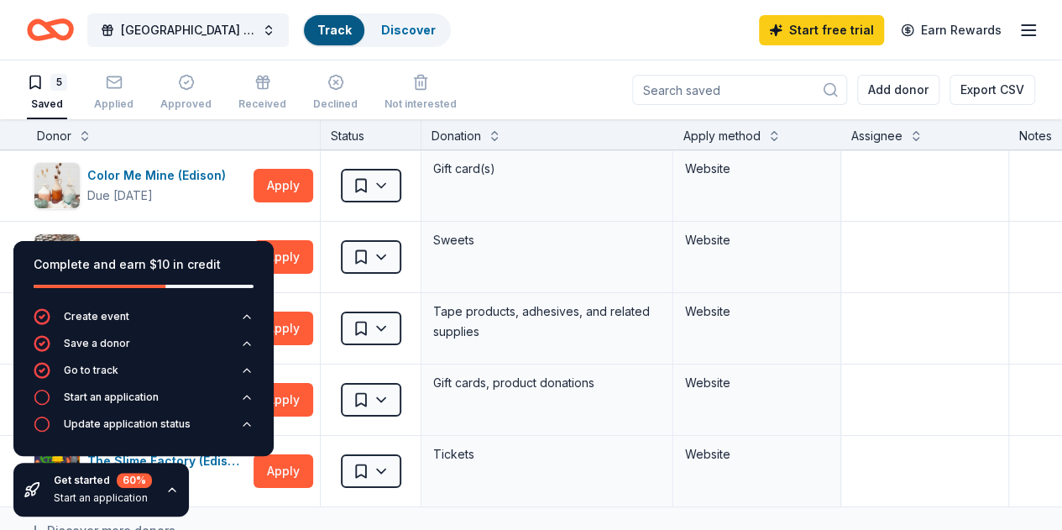
click at [364, 35] on div "Track" at bounding box center [334, 30] width 60 height 30
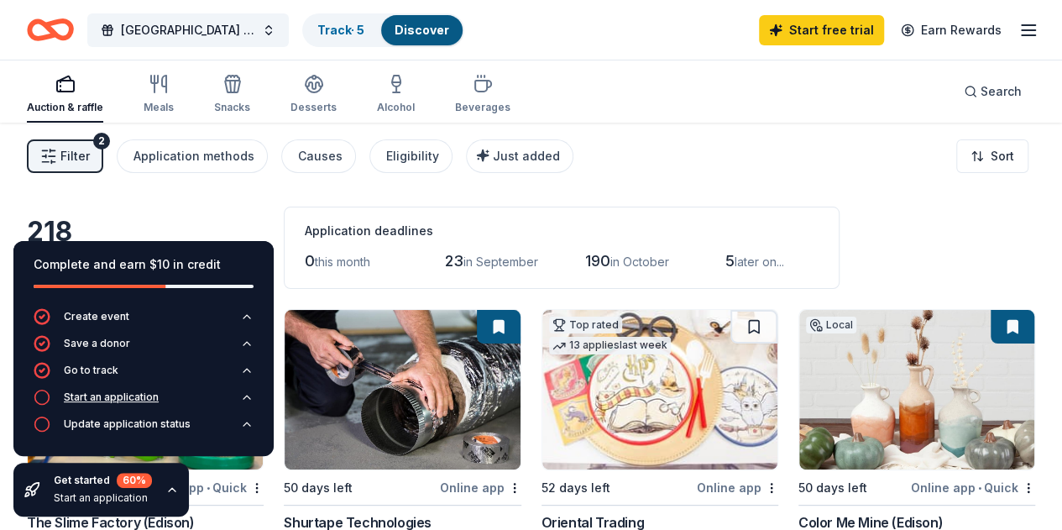
click at [144, 397] on div "Start an application" at bounding box center [111, 396] width 95 height 13
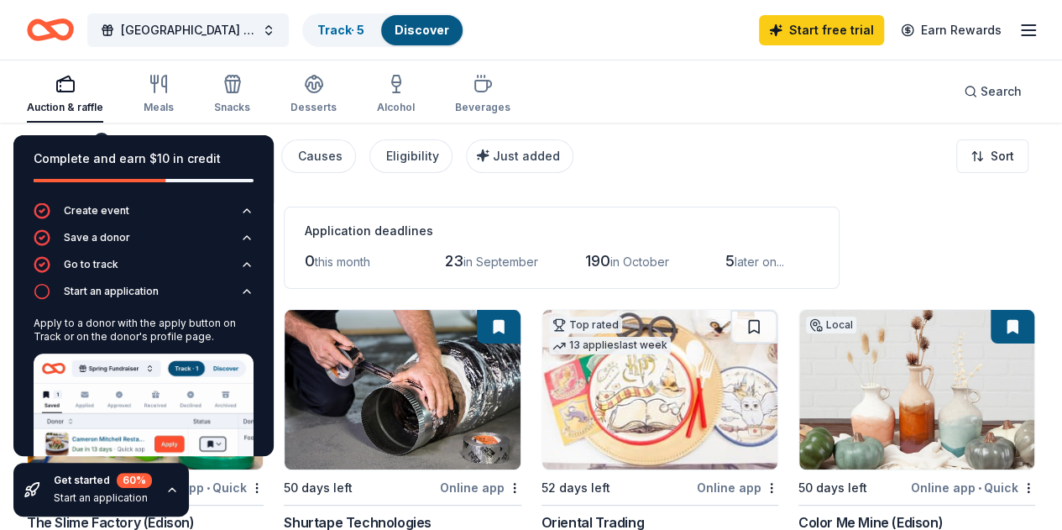
click at [767, 184] on div "Filter 2 Application methods Causes Eligibility Just added Sort" at bounding box center [531, 156] width 1062 height 67
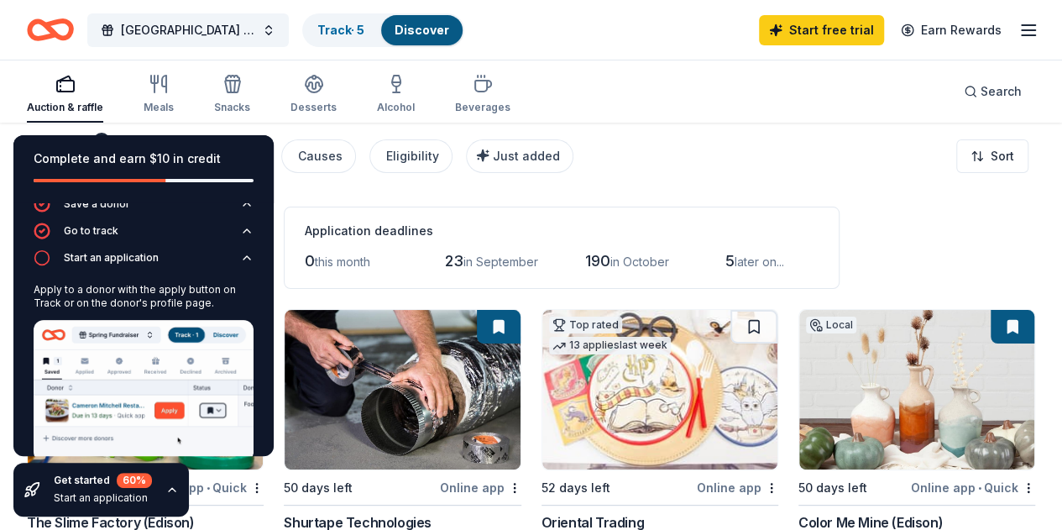
scroll to position [85, 0]
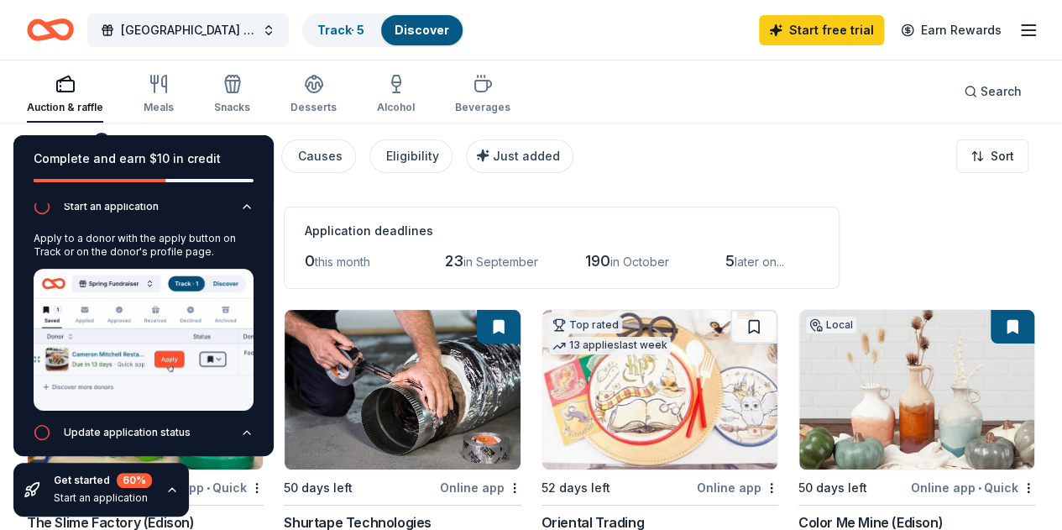
click at [918, 113] on div "Auction & raffle Meals Snacks Desserts Alcohol Beverages Search" at bounding box center [531, 91] width 1008 height 62
click at [139, 485] on div "60 %" at bounding box center [134, 480] width 35 height 15
click at [60, 488] on div "Get started 60 % Start an application" at bounding box center [103, 490] width 98 height 34
click at [166, 489] on icon "button" at bounding box center [171, 489] width 13 height 13
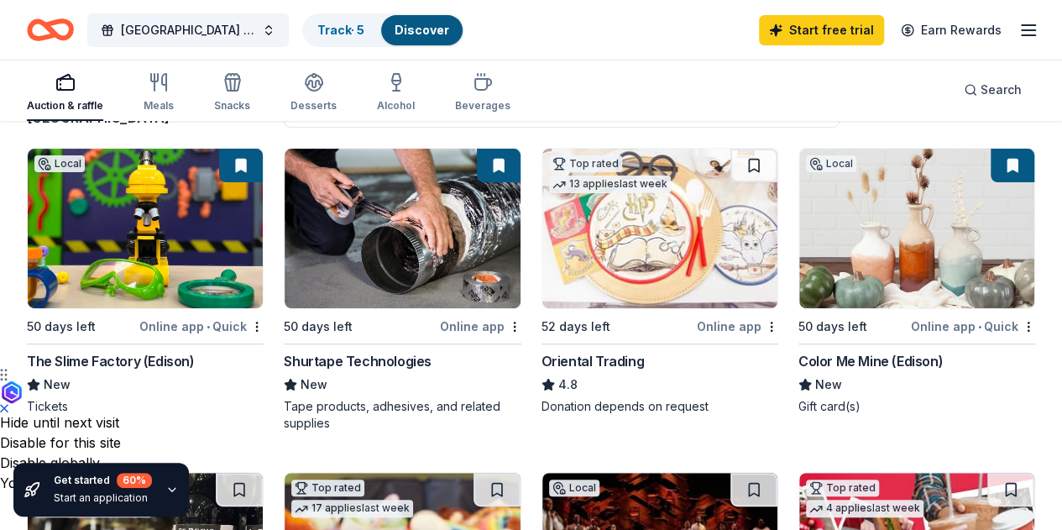
scroll to position [252, 0]
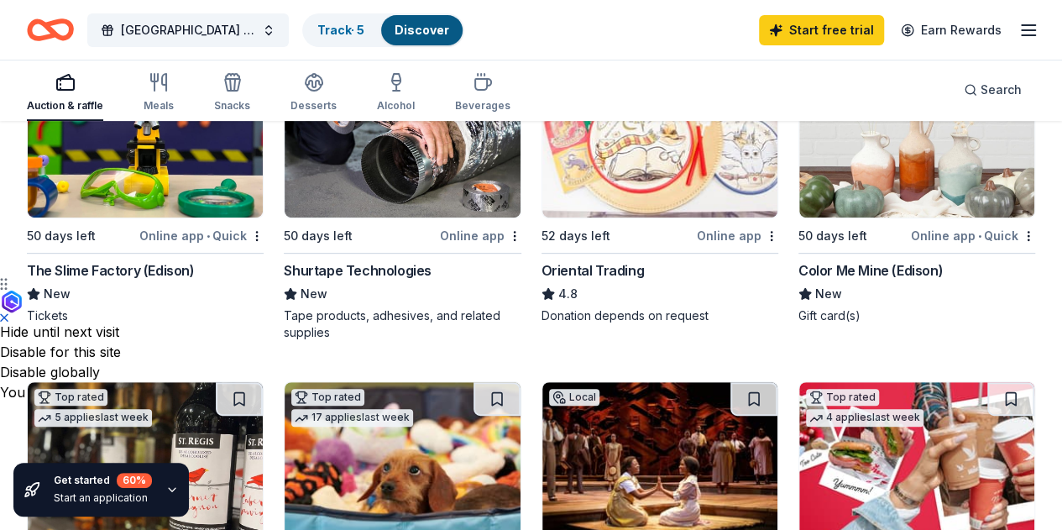
click at [125, 206] on img at bounding box center [145, 138] width 235 height 160
click at [243, 86] on icon "button" at bounding box center [232, 82] width 20 height 20
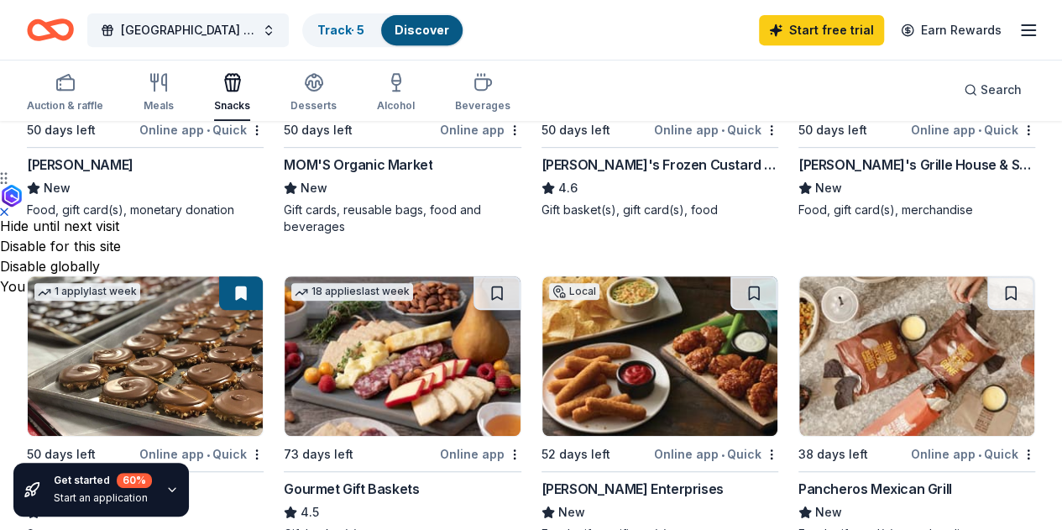
scroll to position [168, 0]
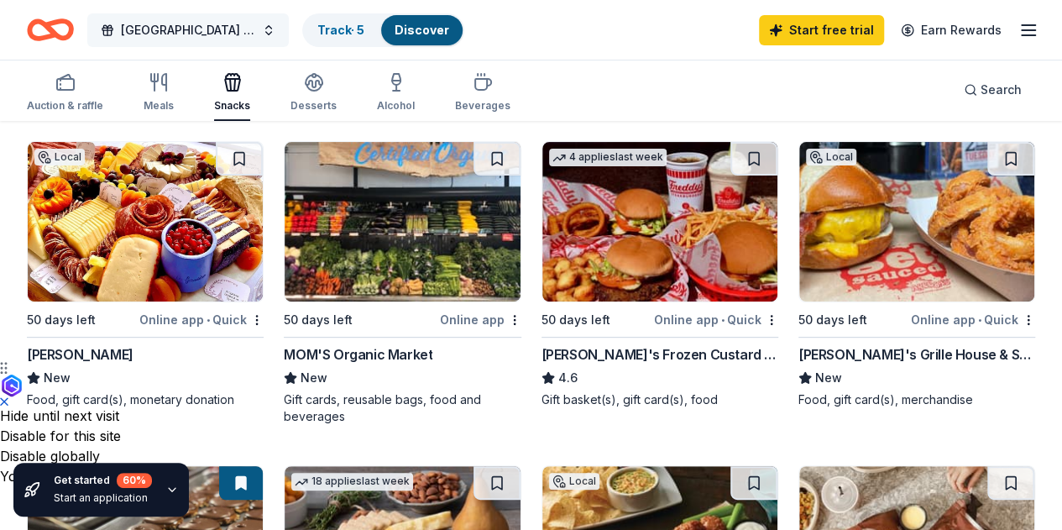
click at [235, 20] on span "[GEOGRAPHIC_DATA] 5th Grade Class Pocketbook Bingo Fundraiser" at bounding box center [188, 30] width 134 height 20
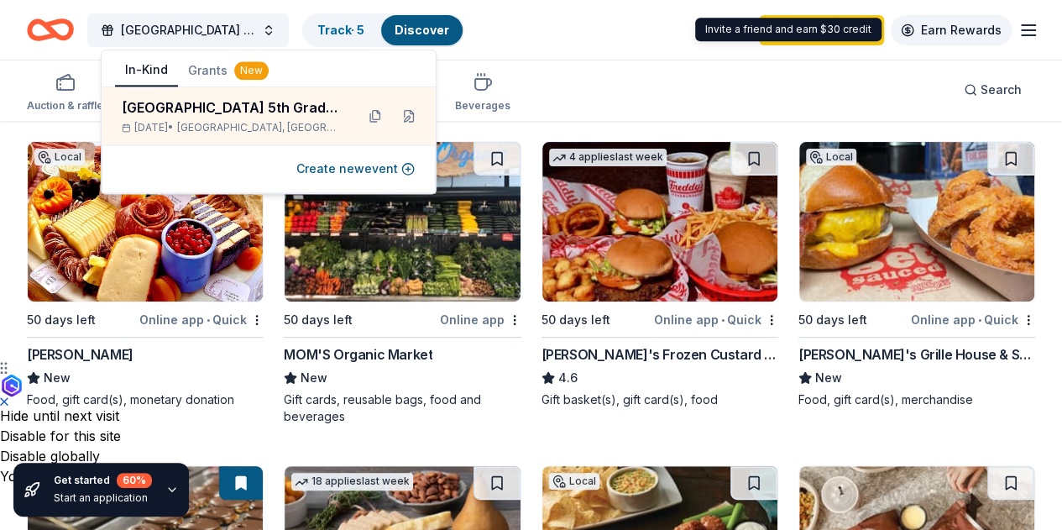
click at [994, 31] on link "Earn Rewards" at bounding box center [951, 30] width 121 height 30
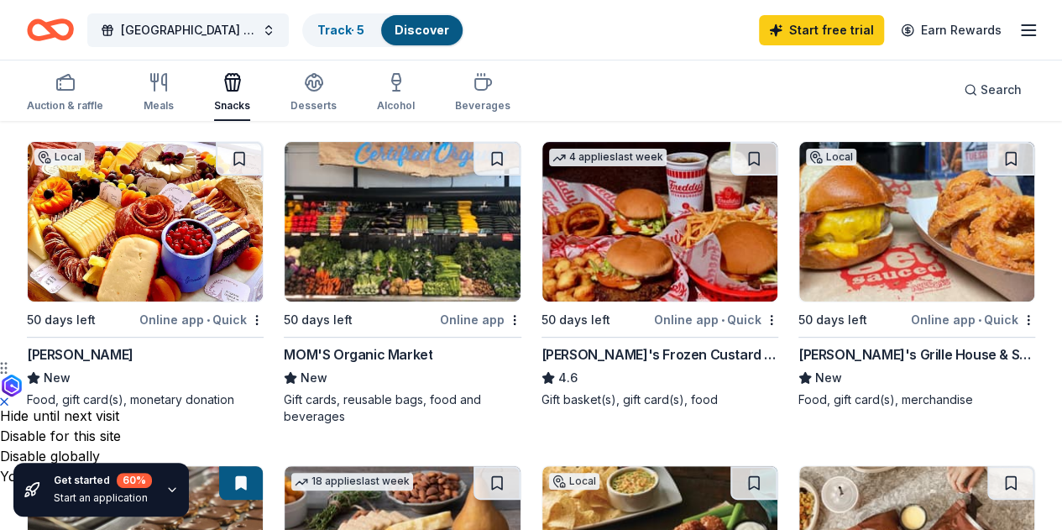
click at [1022, 29] on icon "button" at bounding box center [1028, 30] width 20 height 20
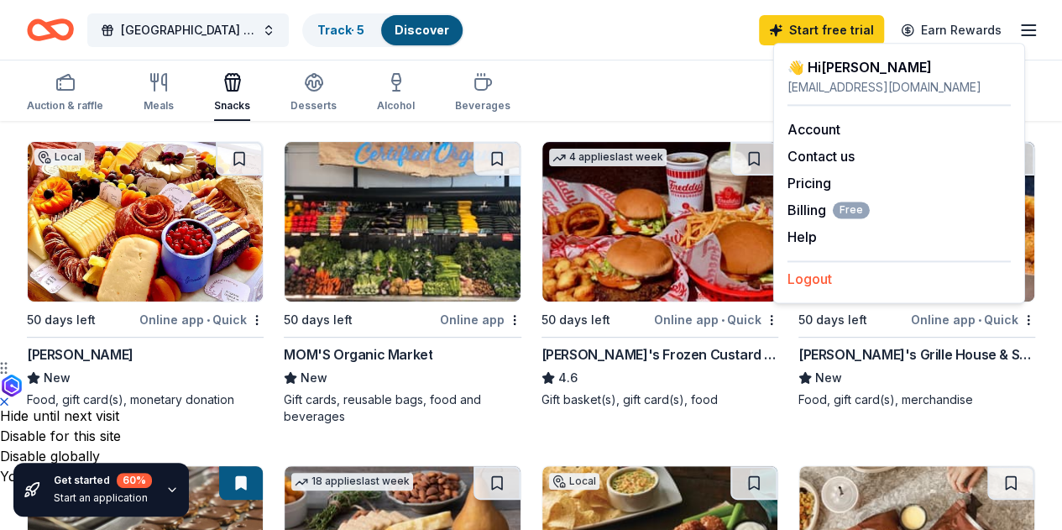
click at [808, 278] on button "Logout" at bounding box center [809, 279] width 44 height 20
